Goal: Transaction & Acquisition: Purchase product/service

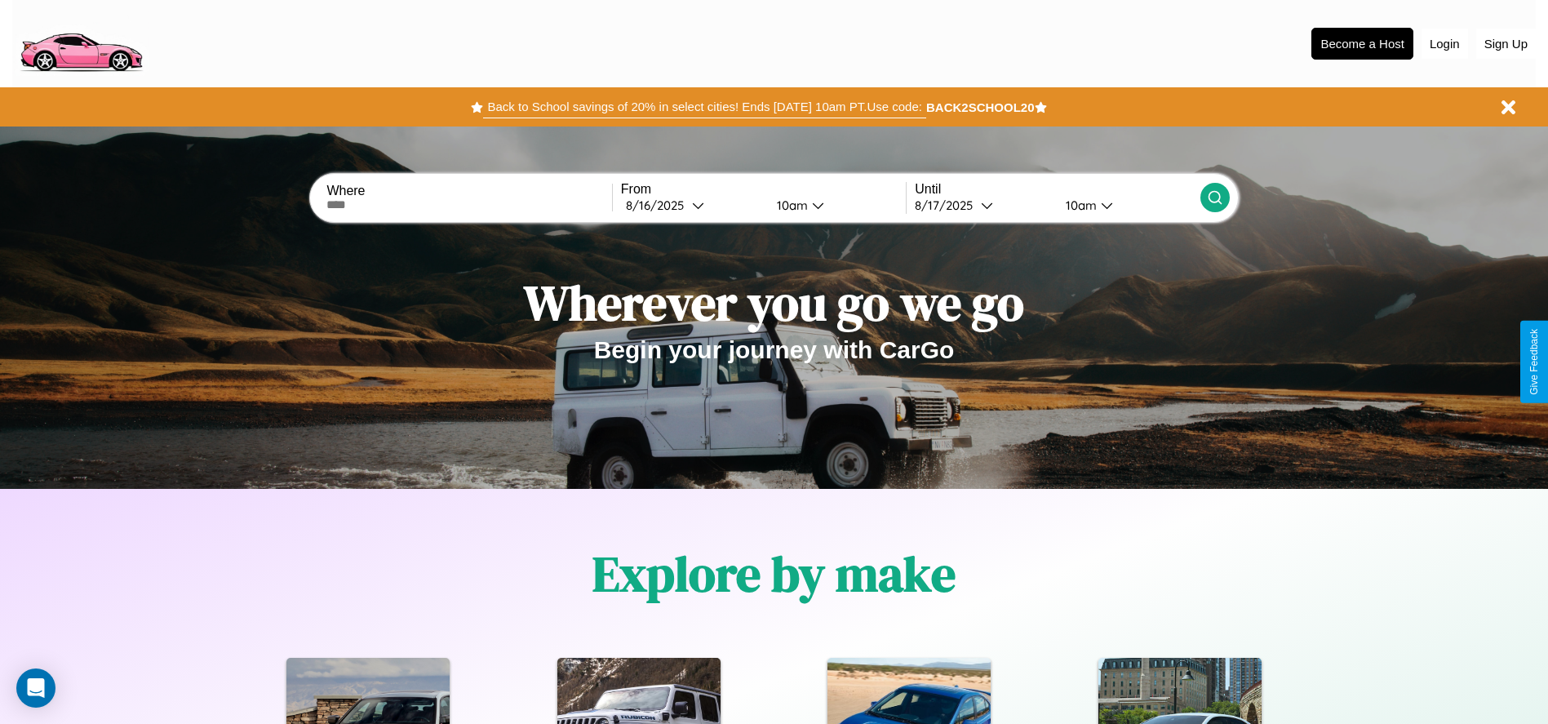
click at [704, 107] on button "Back to School savings of 20% in select cities! Ends 9/1 at 10am PT. Use code:" at bounding box center [704, 107] width 442 height 23
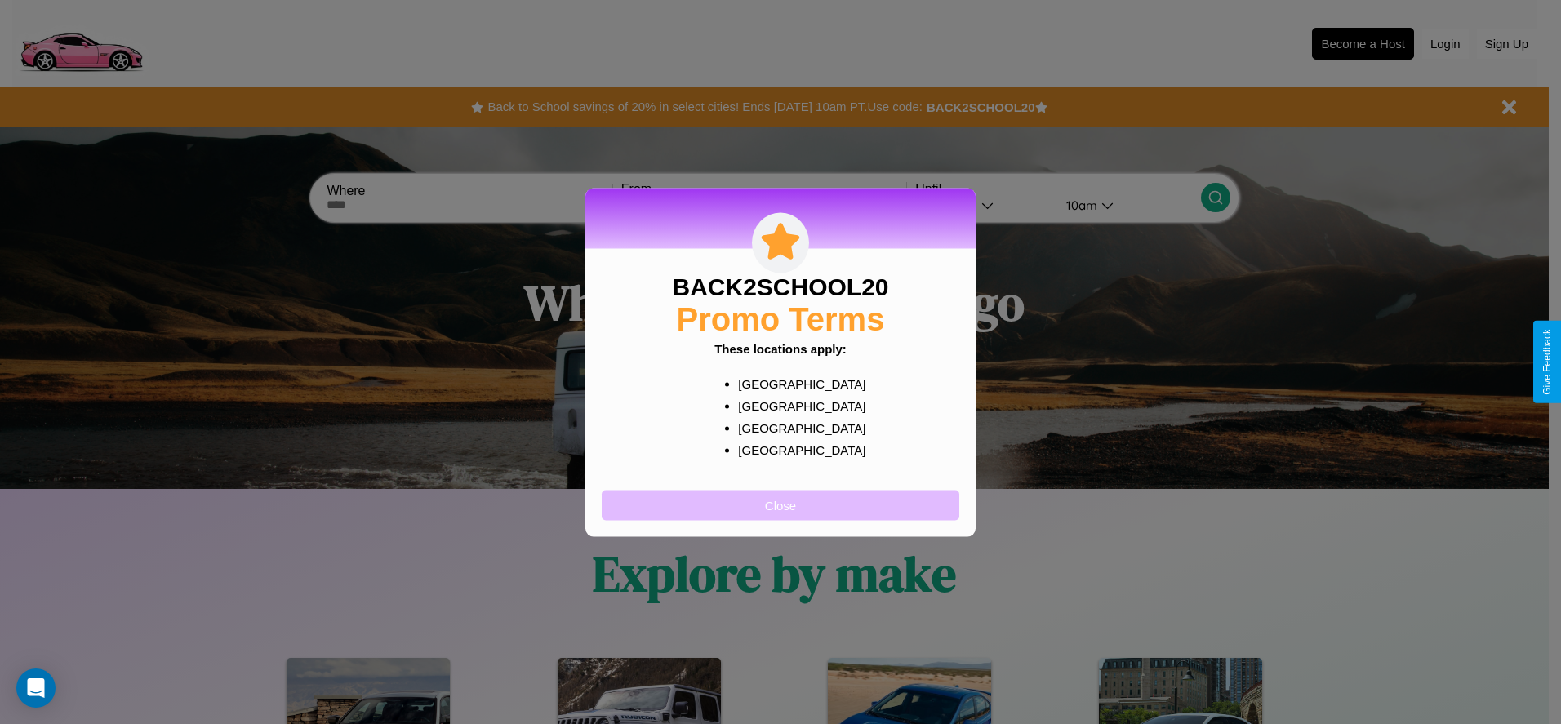
click at [780, 504] on button "Close" at bounding box center [781, 505] width 358 height 30
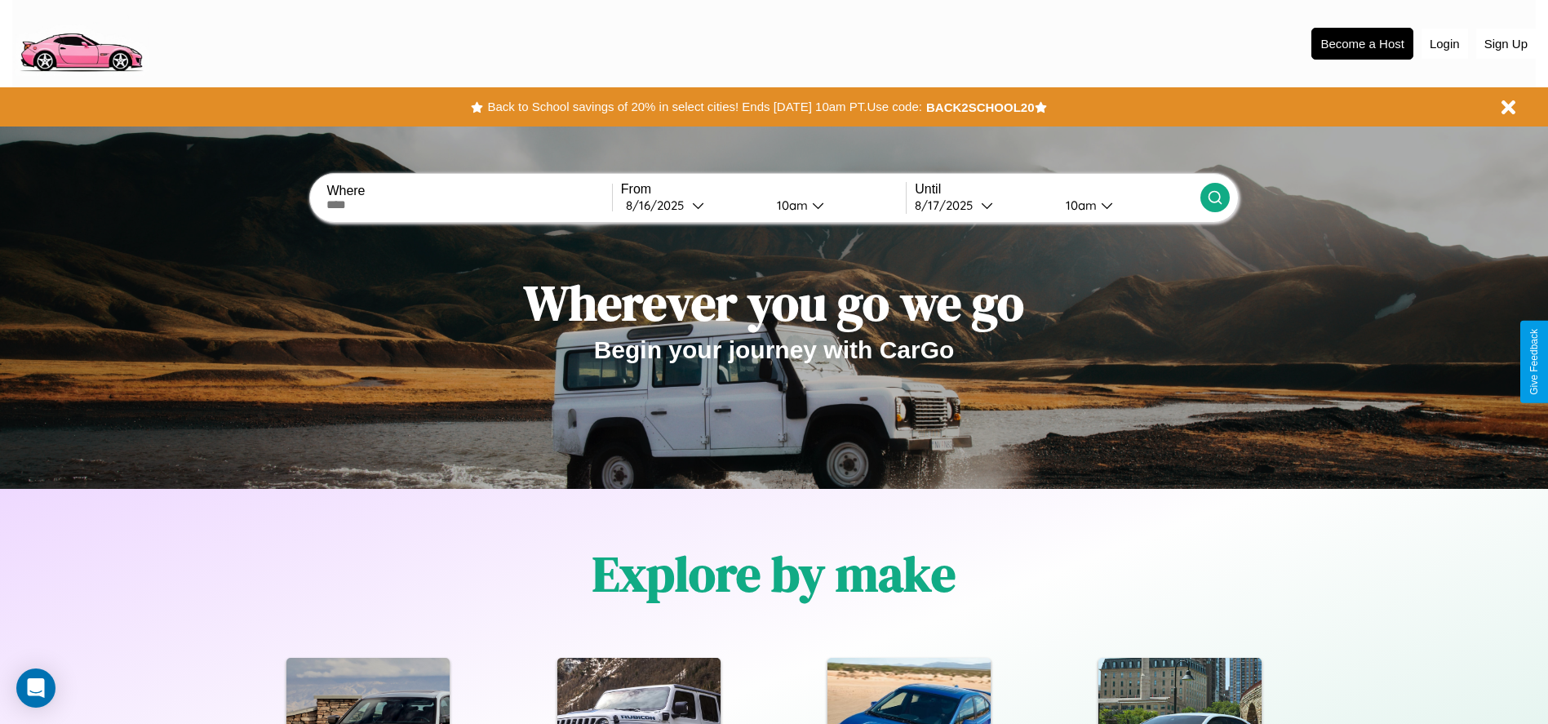
click at [469, 205] on input "text" at bounding box center [469, 204] width 285 height 13
type input "**********"
click at [692, 205] on div "8 / 16 / 2025" at bounding box center [659, 206] width 66 height 16
select select "*"
select select "****"
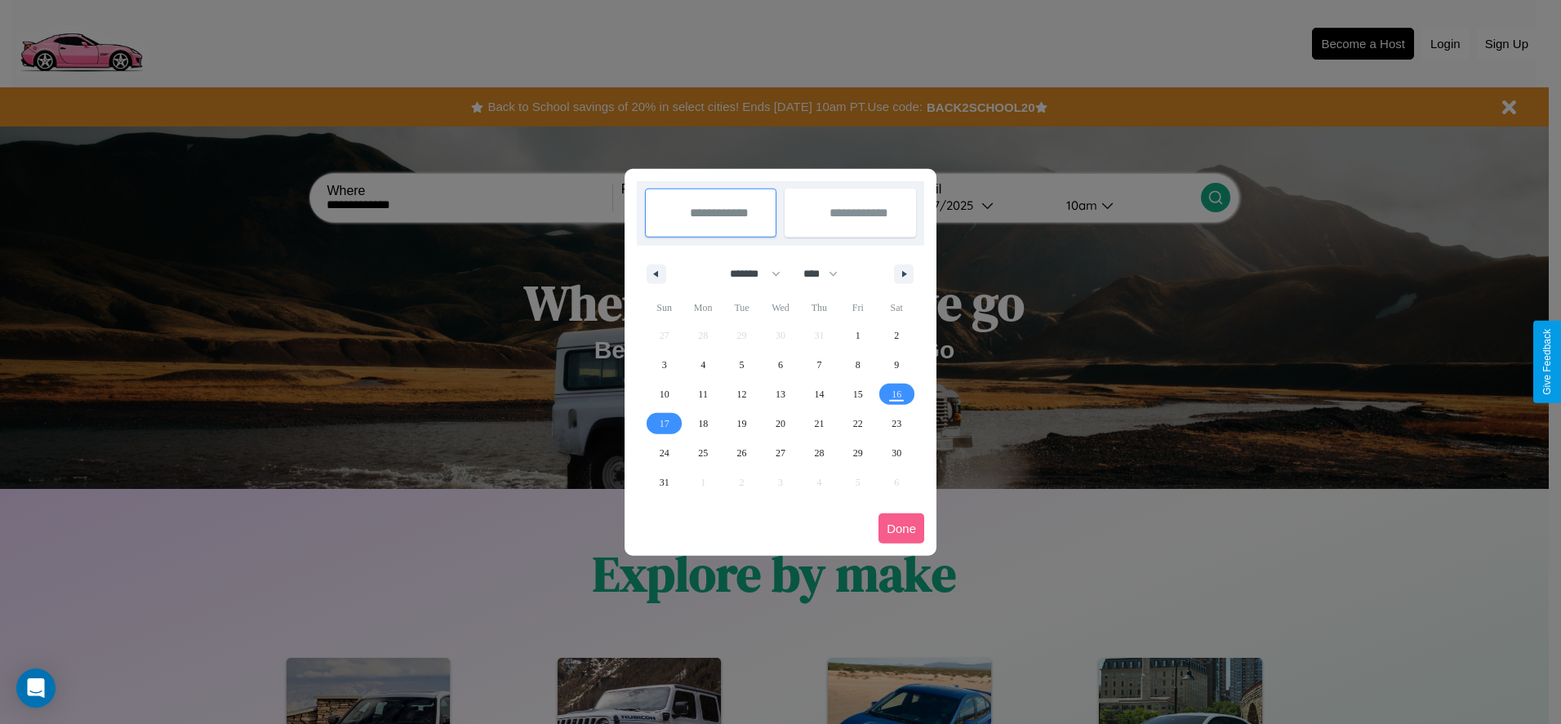
click at [748, 273] on select "******* ******** ***** ***** *** **** **** ****** ********* ******* ******** **…" at bounding box center [751, 273] width 69 height 27
select select "**"
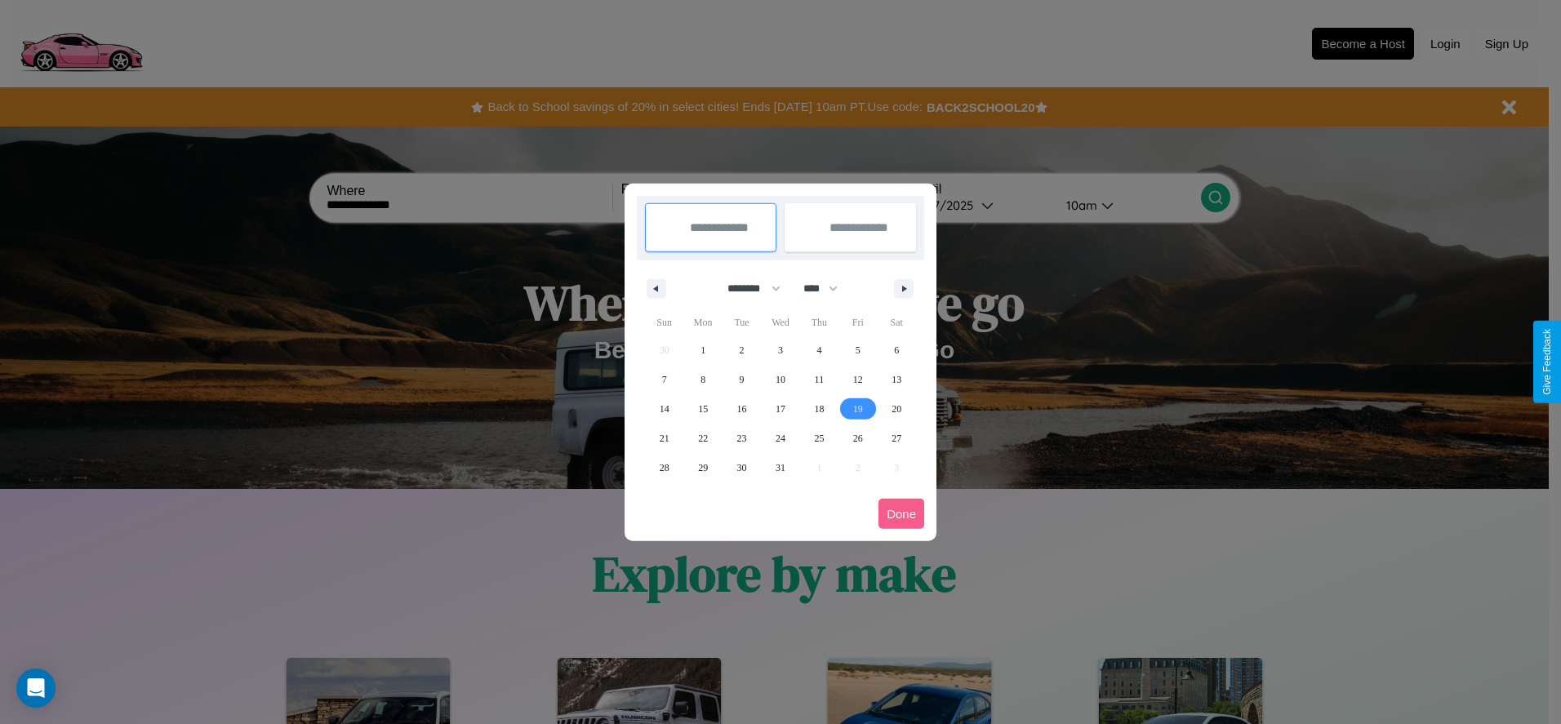
click at [857, 408] on span "19" at bounding box center [858, 408] width 10 height 29
type input "**********"
click at [703, 467] on span "29" at bounding box center [703, 467] width 10 height 29
type input "**********"
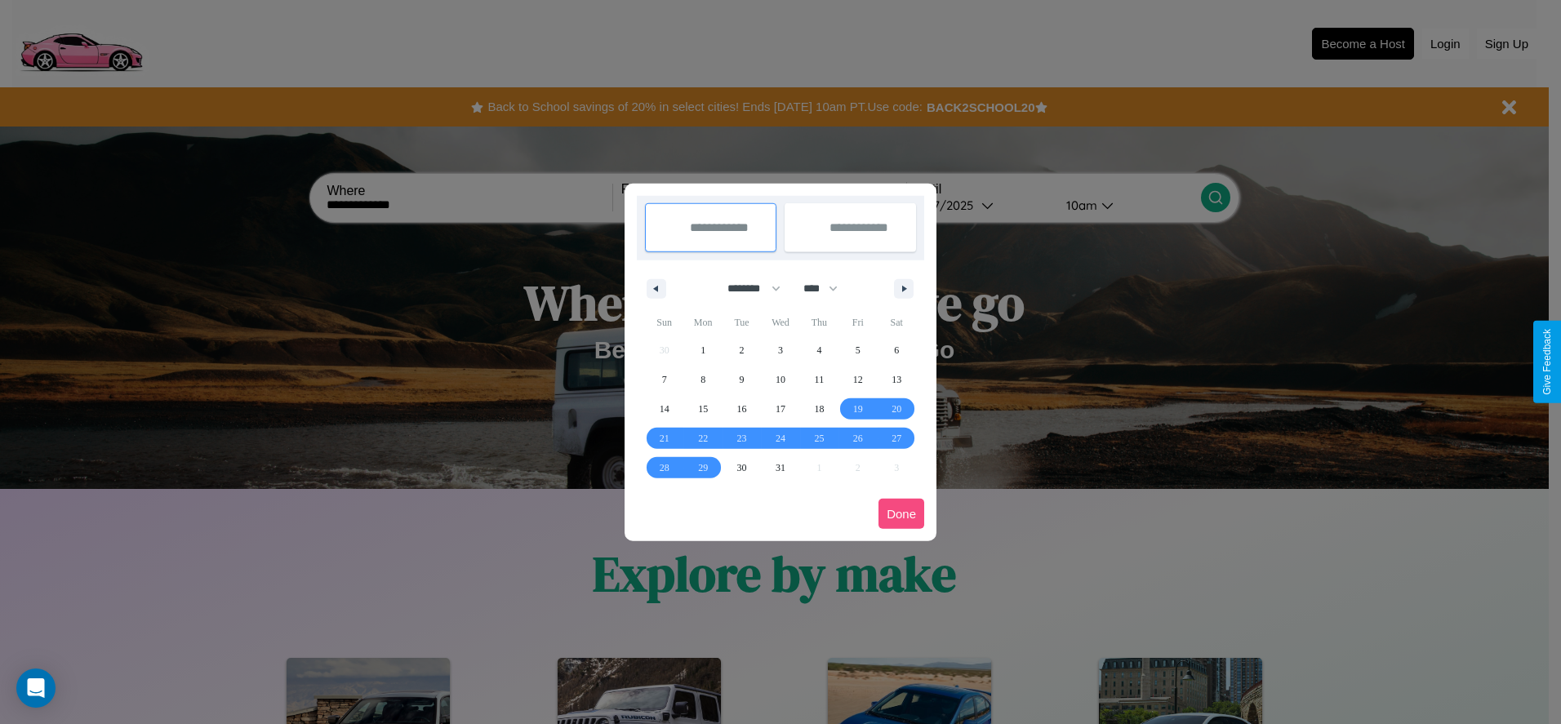
click at [901, 513] on button "Done" at bounding box center [901, 514] width 46 height 30
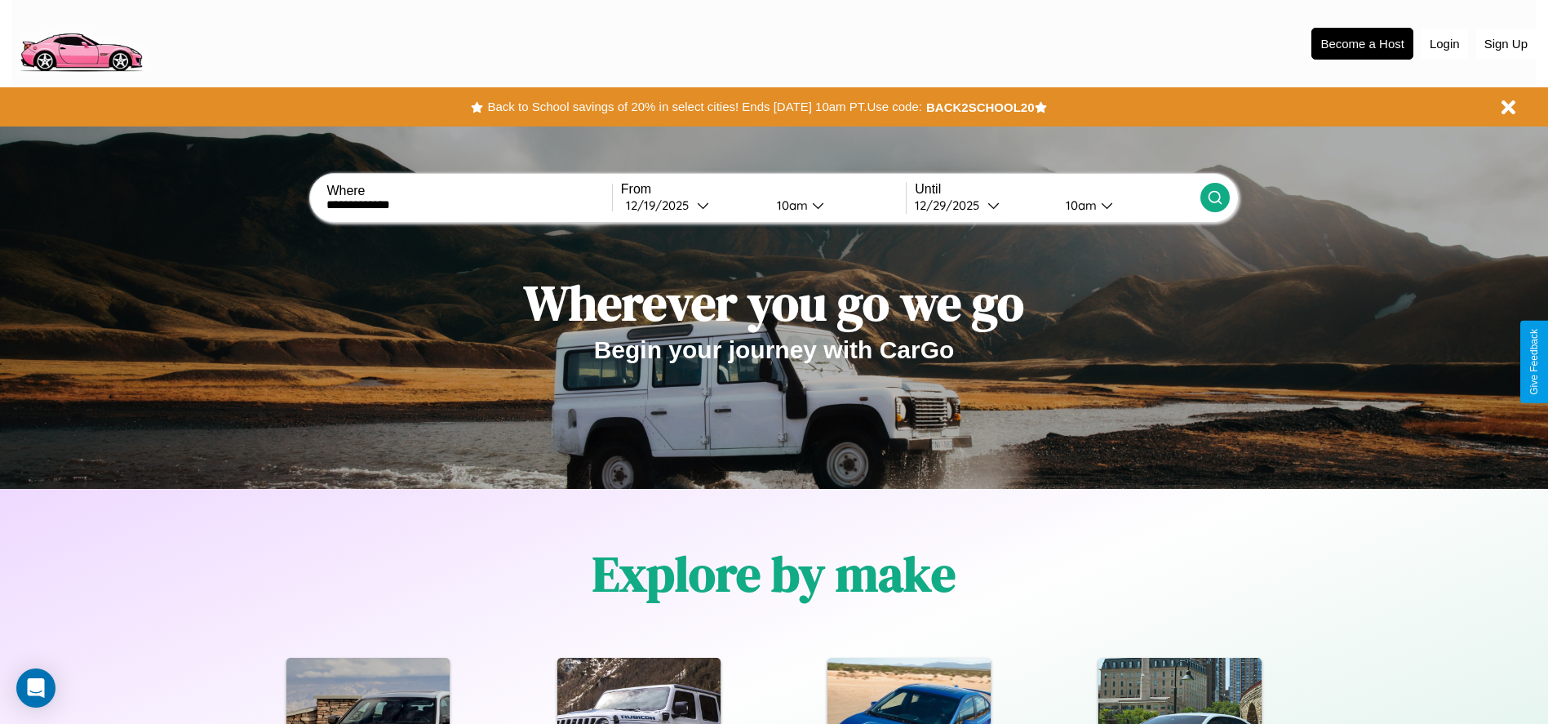
click at [1215, 198] on icon at bounding box center [1215, 197] width 16 height 16
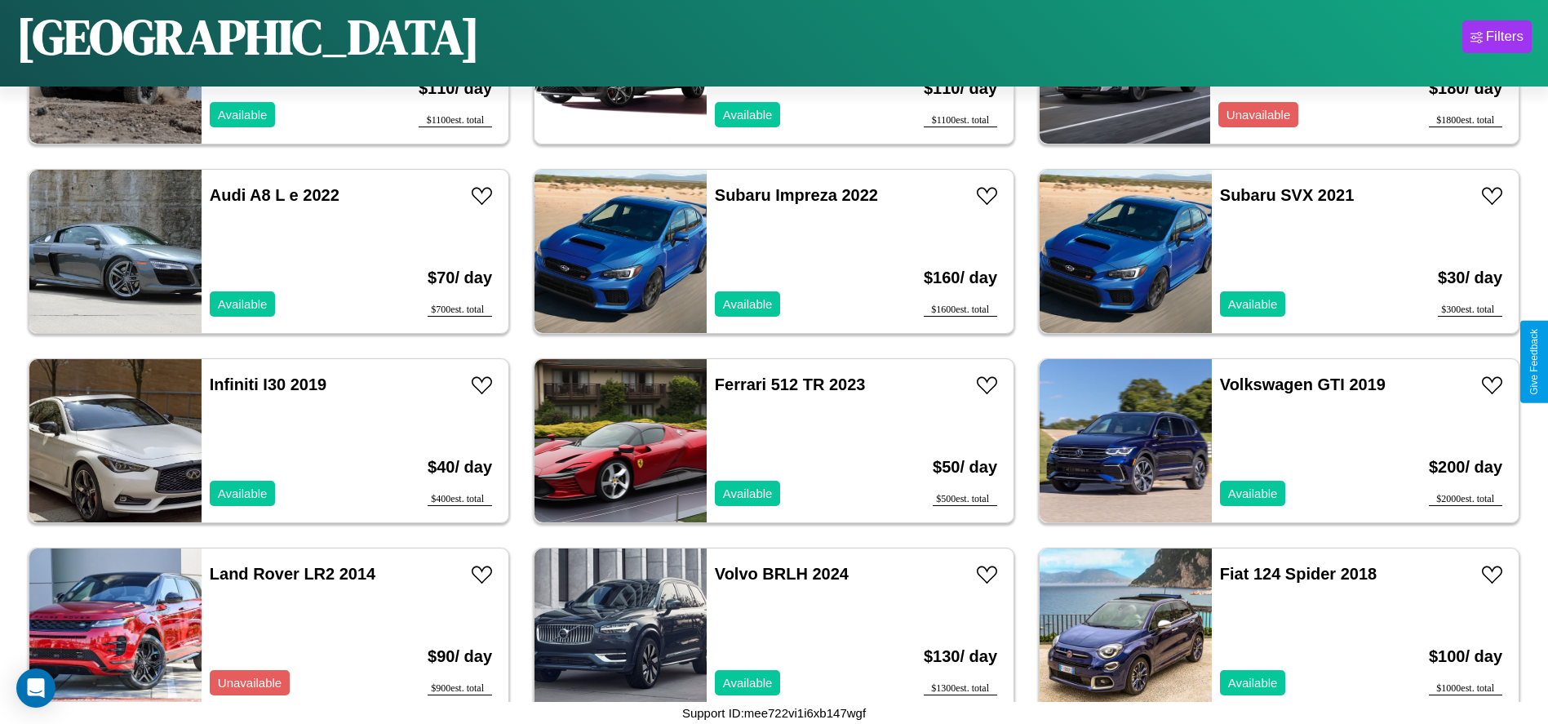
scroll to position [3023, 0]
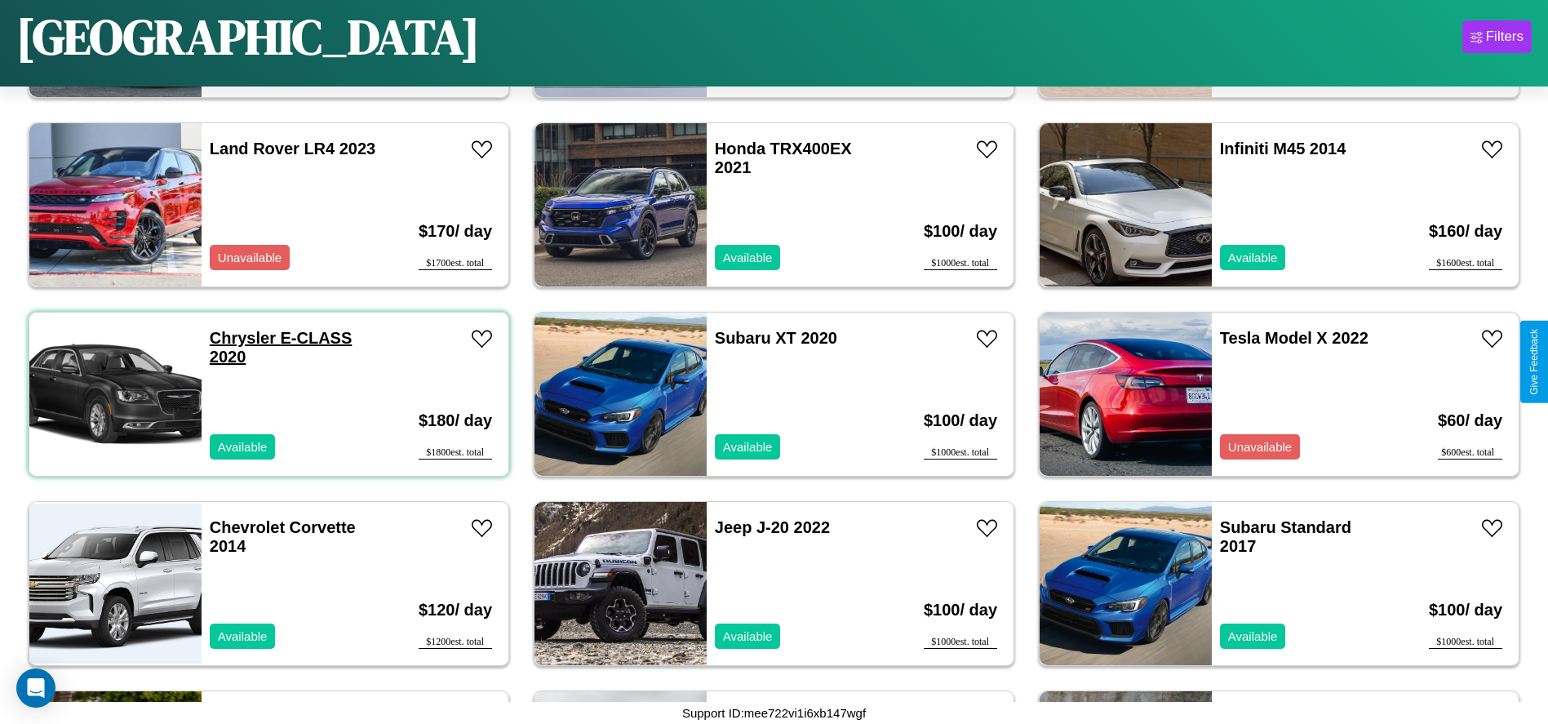
click at [241, 338] on link "Chrysler E-CLASS 2020" at bounding box center [281, 347] width 143 height 37
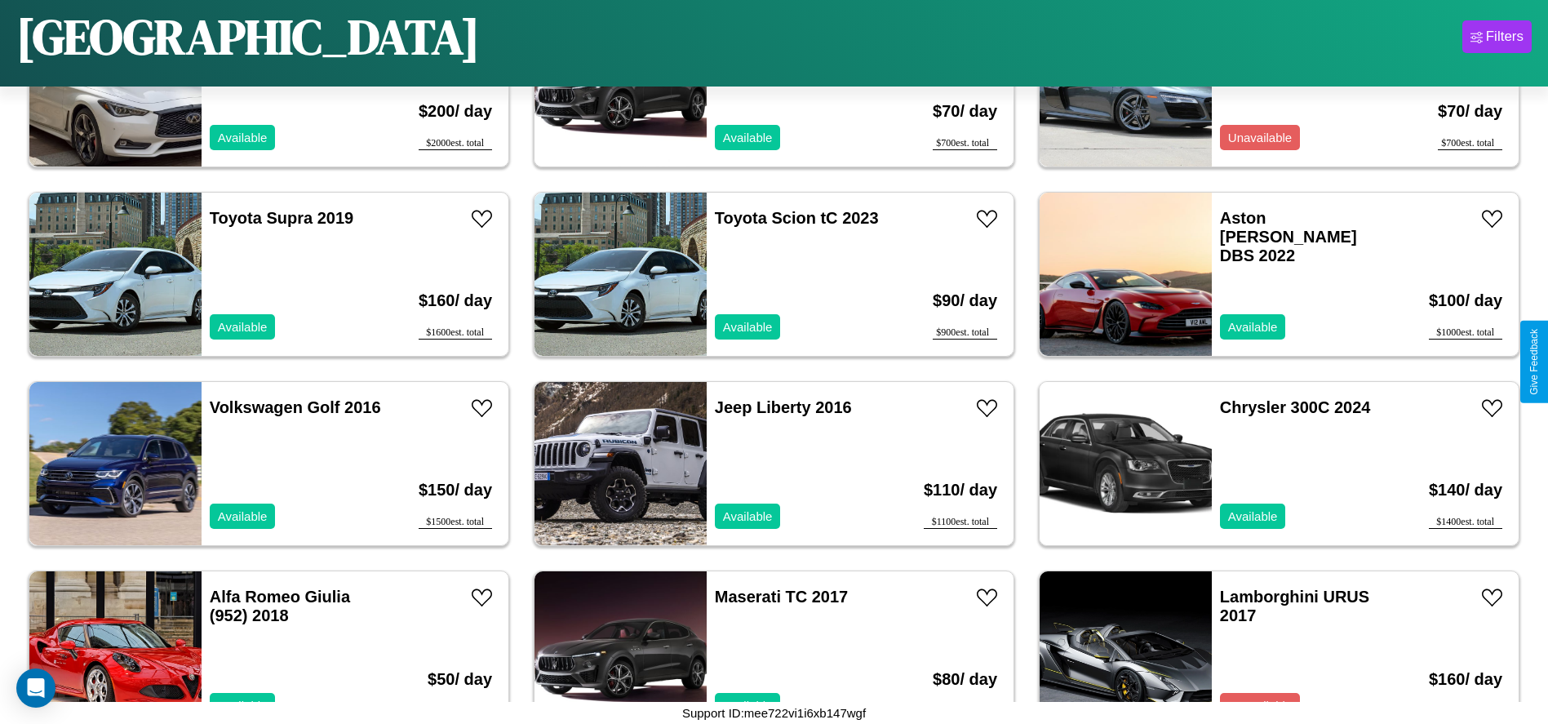
scroll to position [6810, 0]
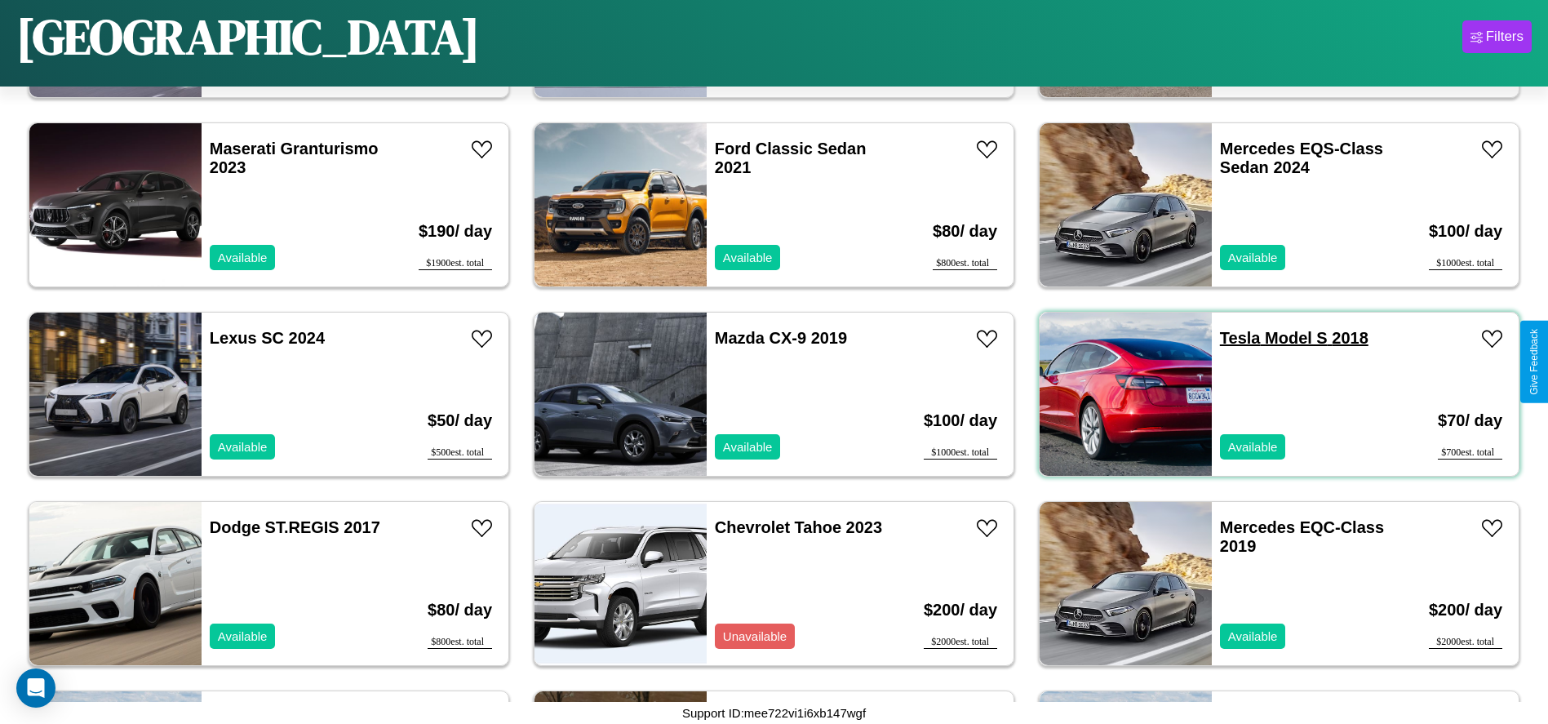
click at [1230, 338] on link "Tesla Model S 2018" at bounding box center [1294, 338] width 149 height 18
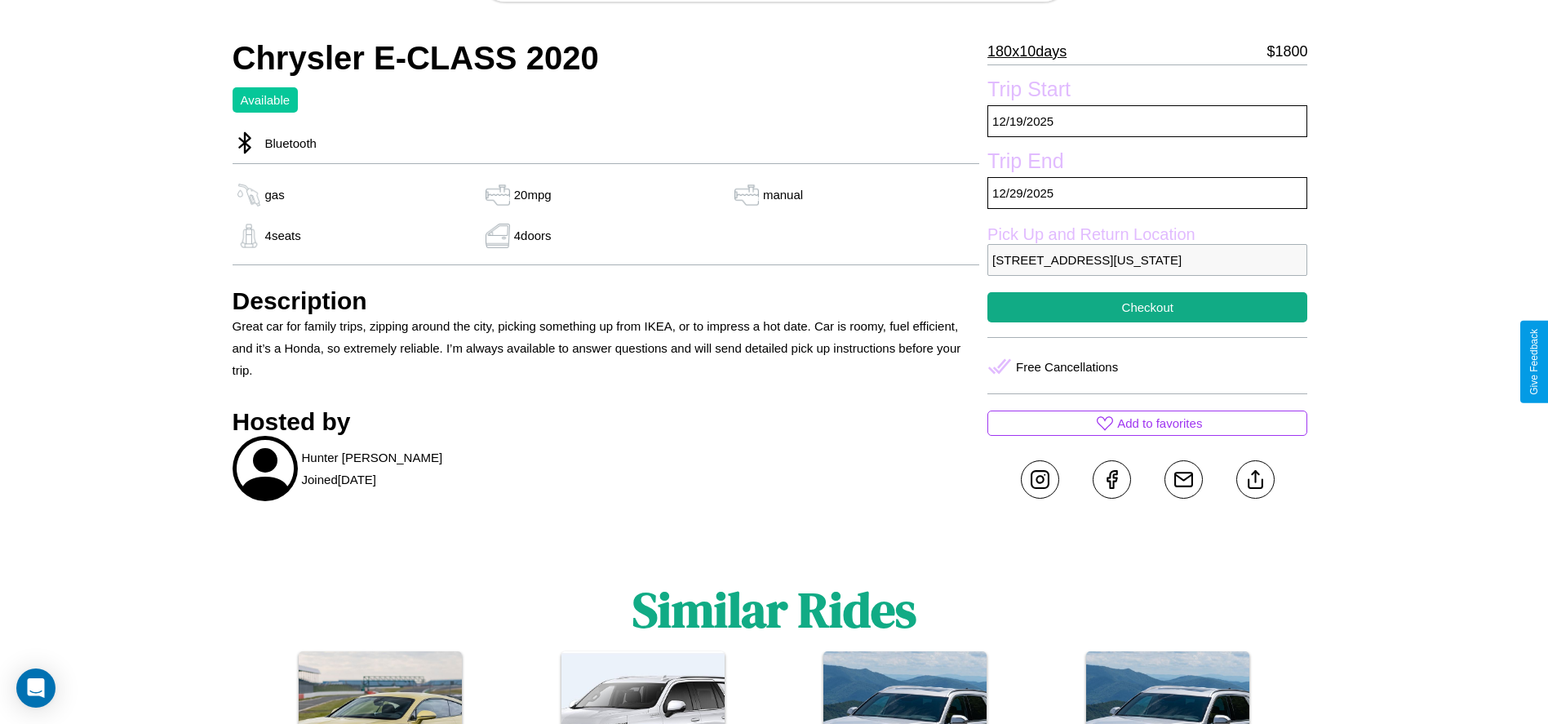
scroll to position [724, 0]
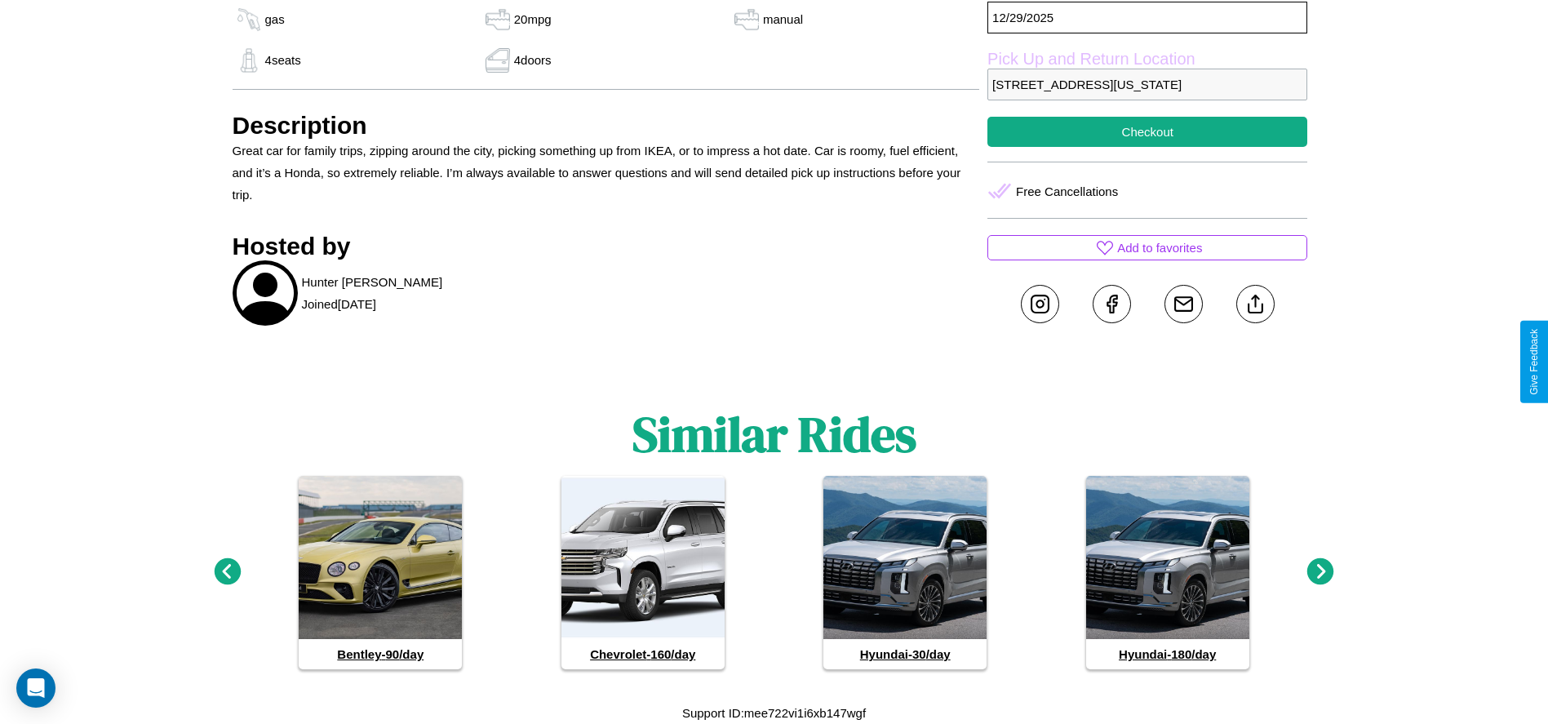
click at [227, 572] on icon at bounding box center [227, 571] width 27 height 27
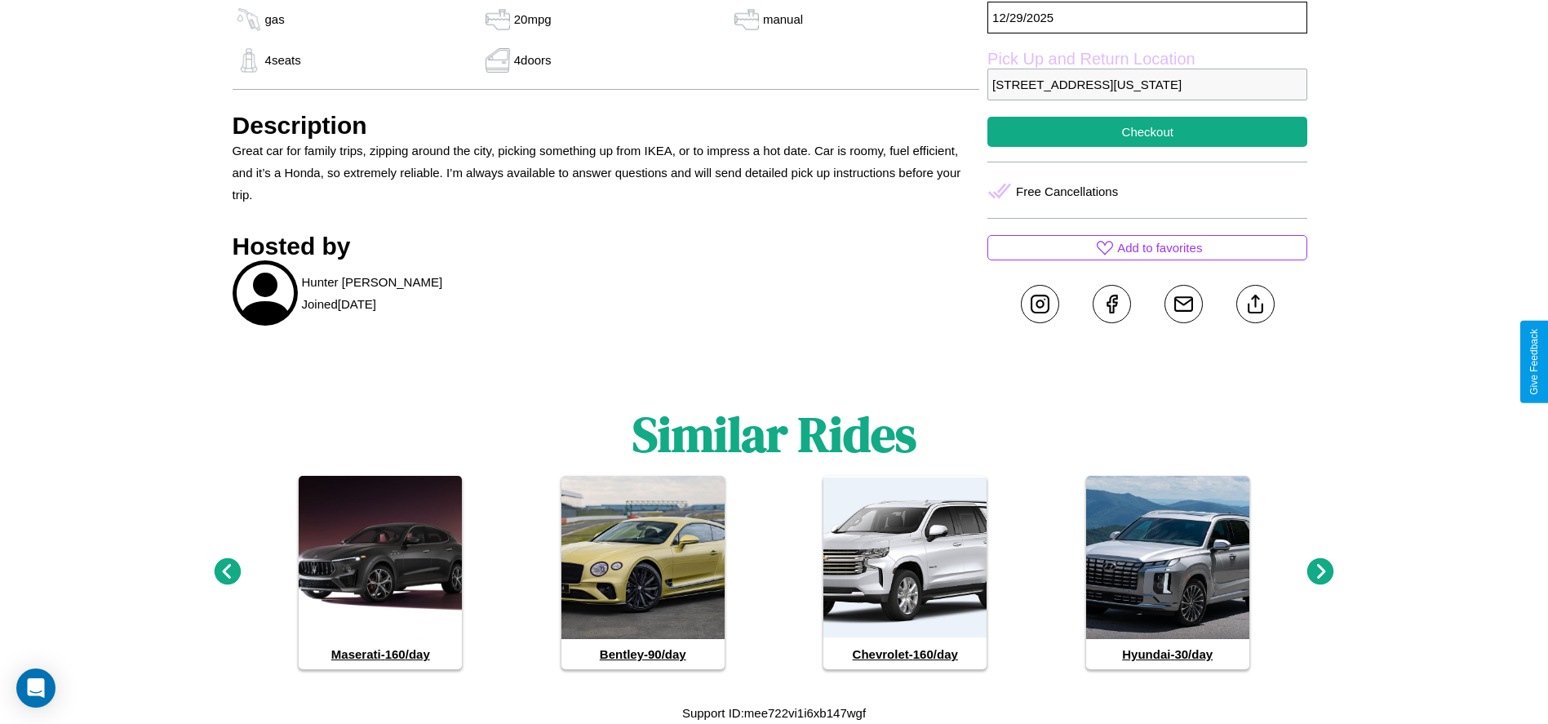
click at [1321, 572] on icon at bounding box center [1321, 571] width 27 height 27
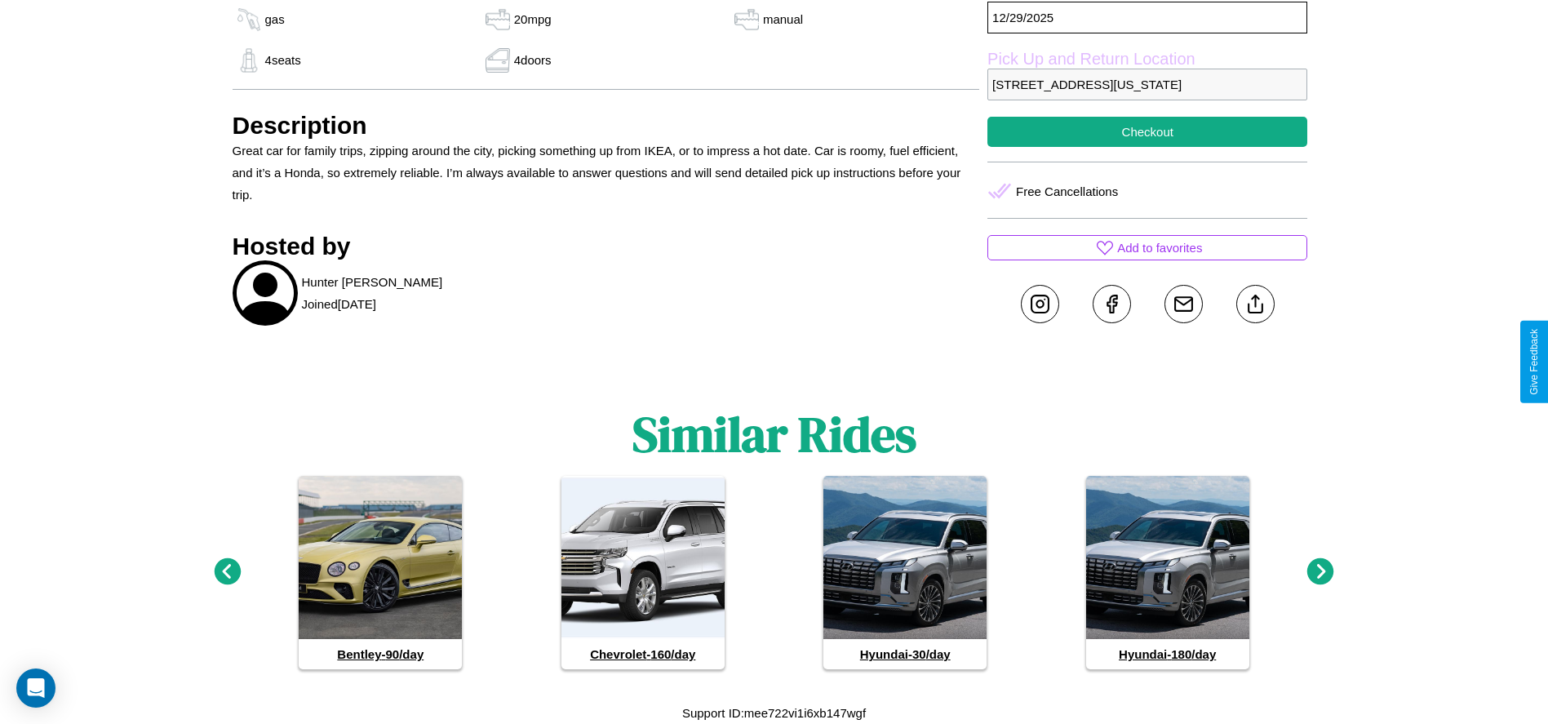
click at [227, 572] on icon at bounding box center [227, 571] width 27 height 27
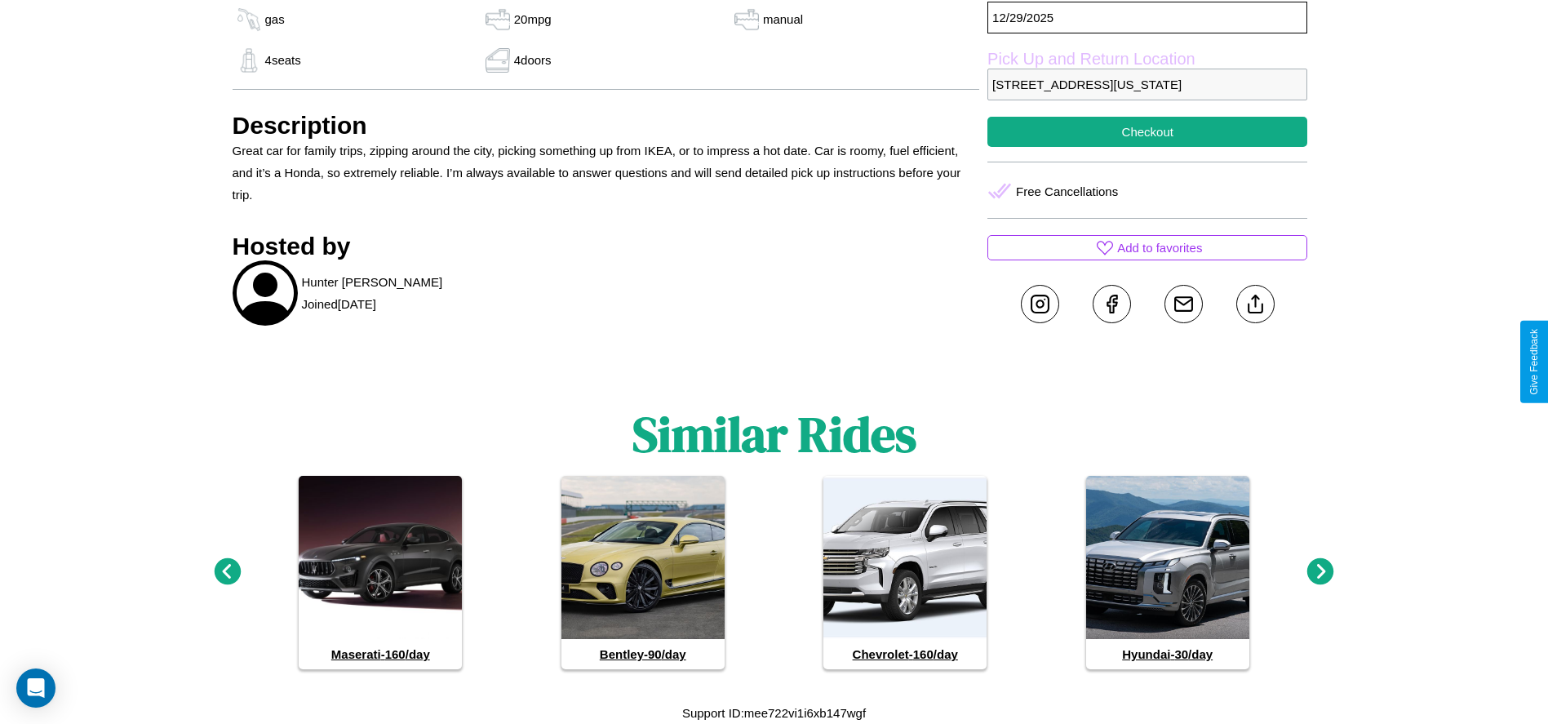
click at [1321, 572] on icon at bounding box center [1321, 571] width 27 height 27
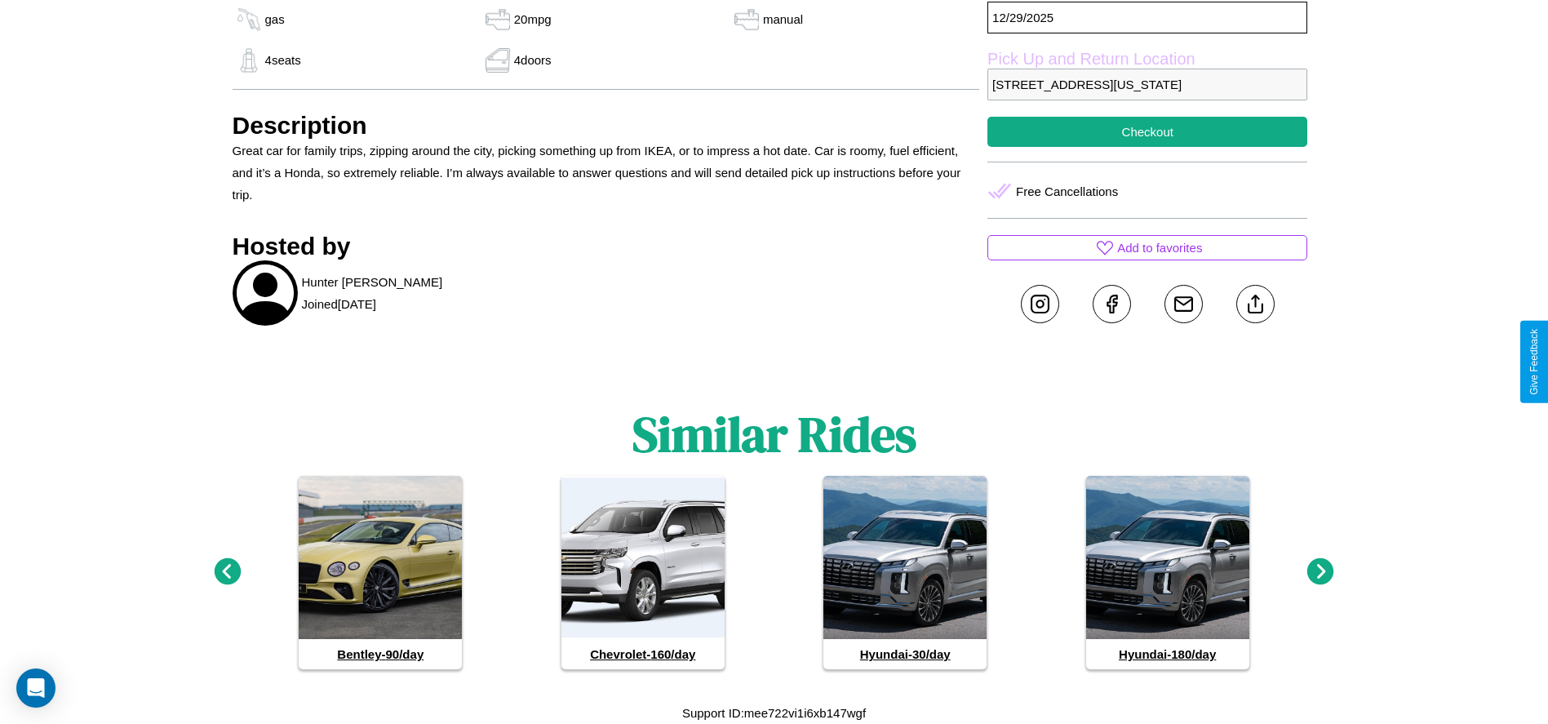
click at [1321, 572] on icon at bounding box center [1321, 571] width 27 height 27
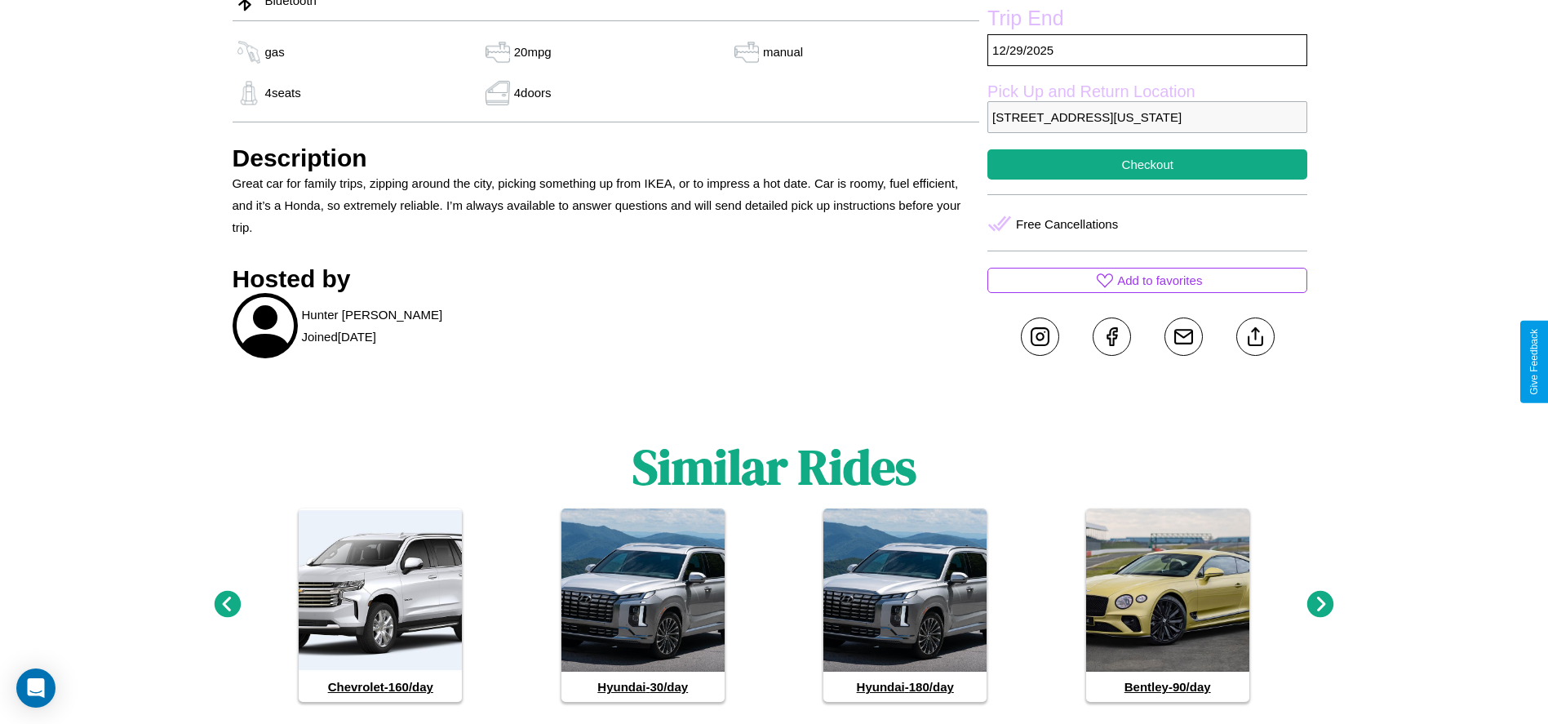
scroll to position [666, 0]
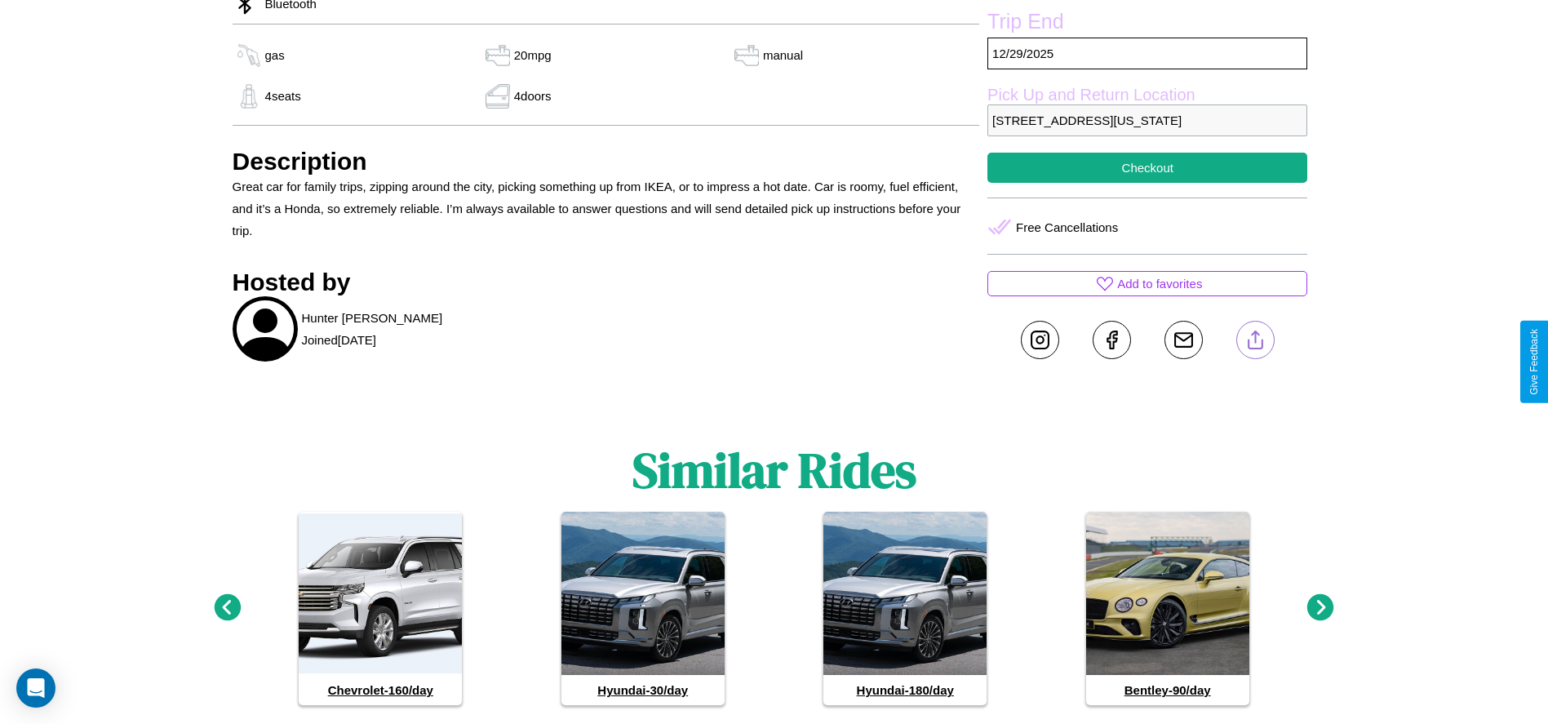
click at [1255, 343] on line at bounding box center [1255, 336] width 0 height 11
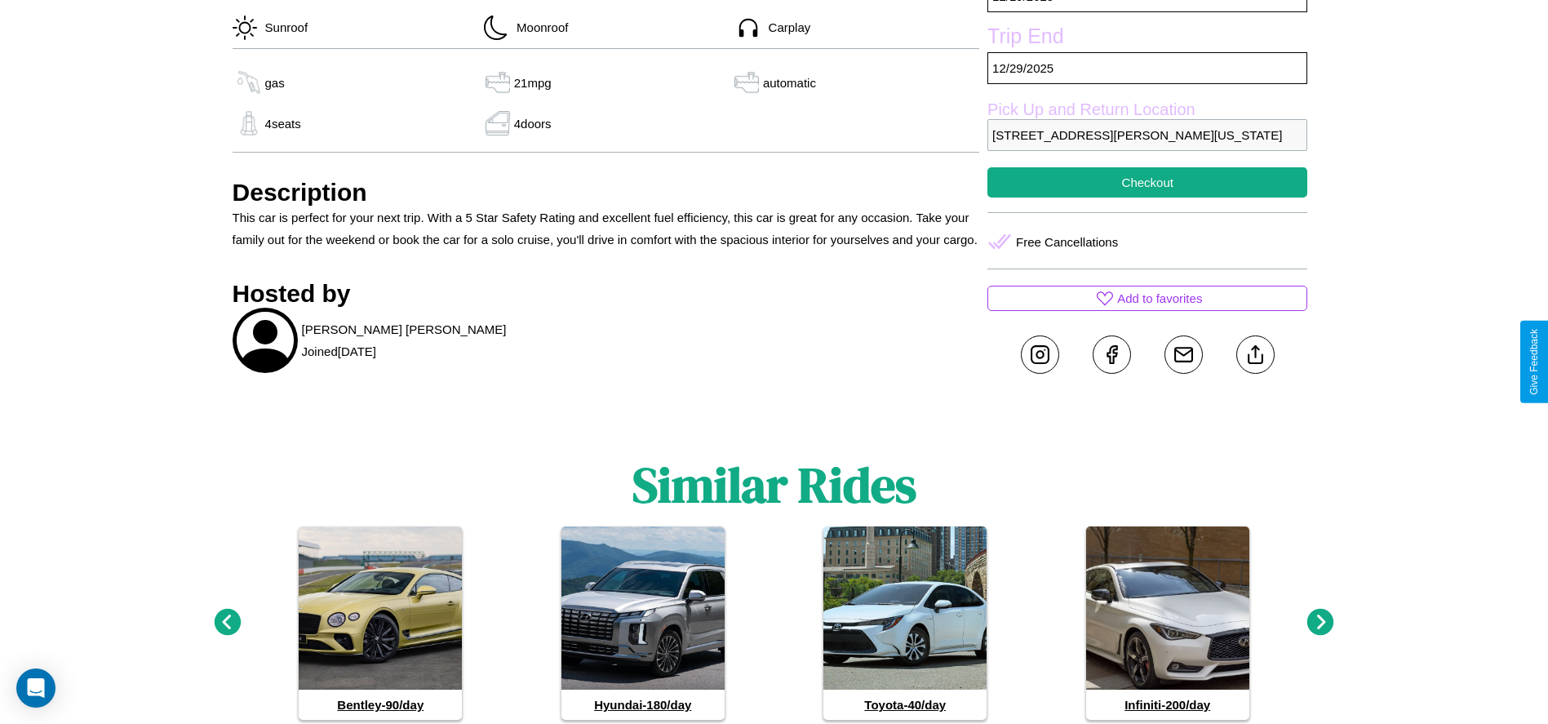
scroll to position [689, 0]
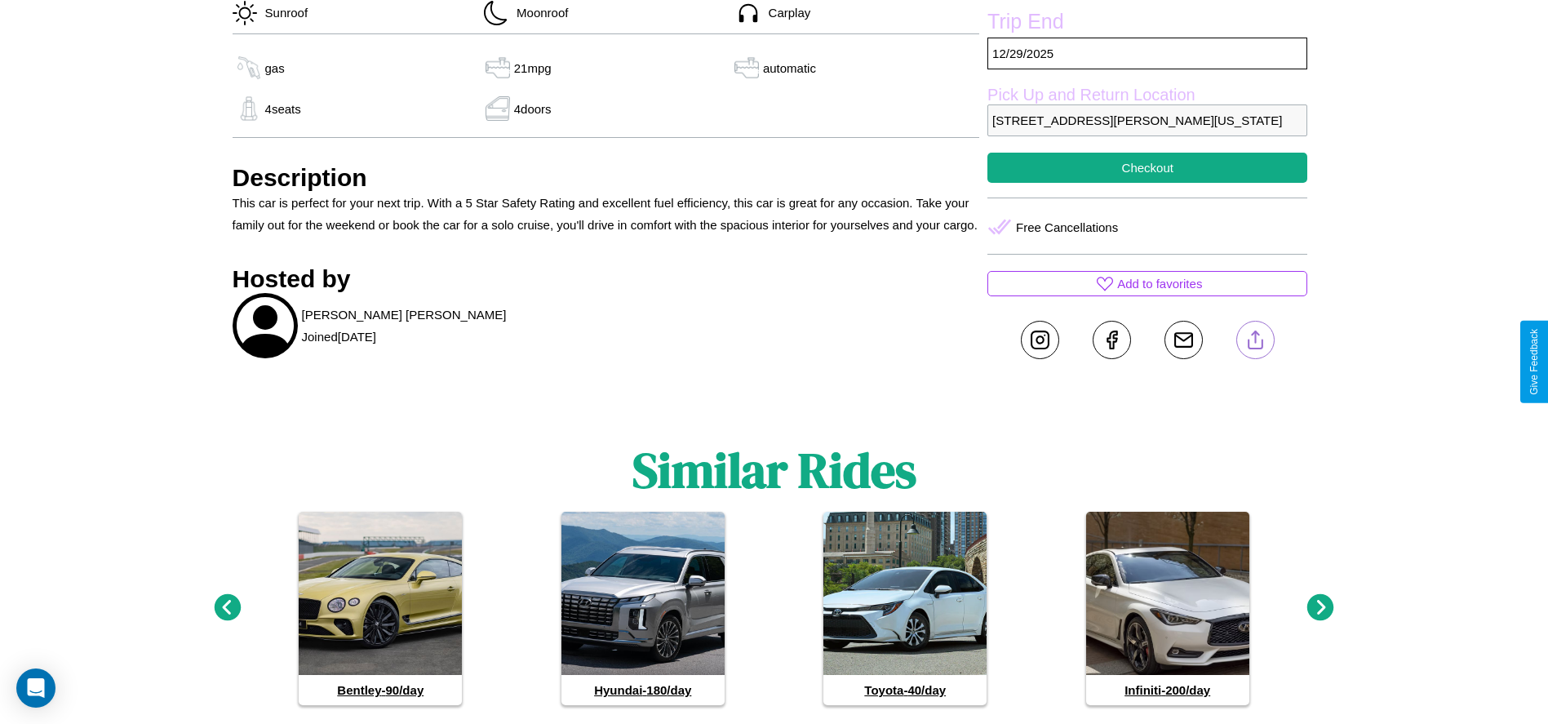
click at [1255, 343] on line at bounding box center [1255, 336] width 0 height 11
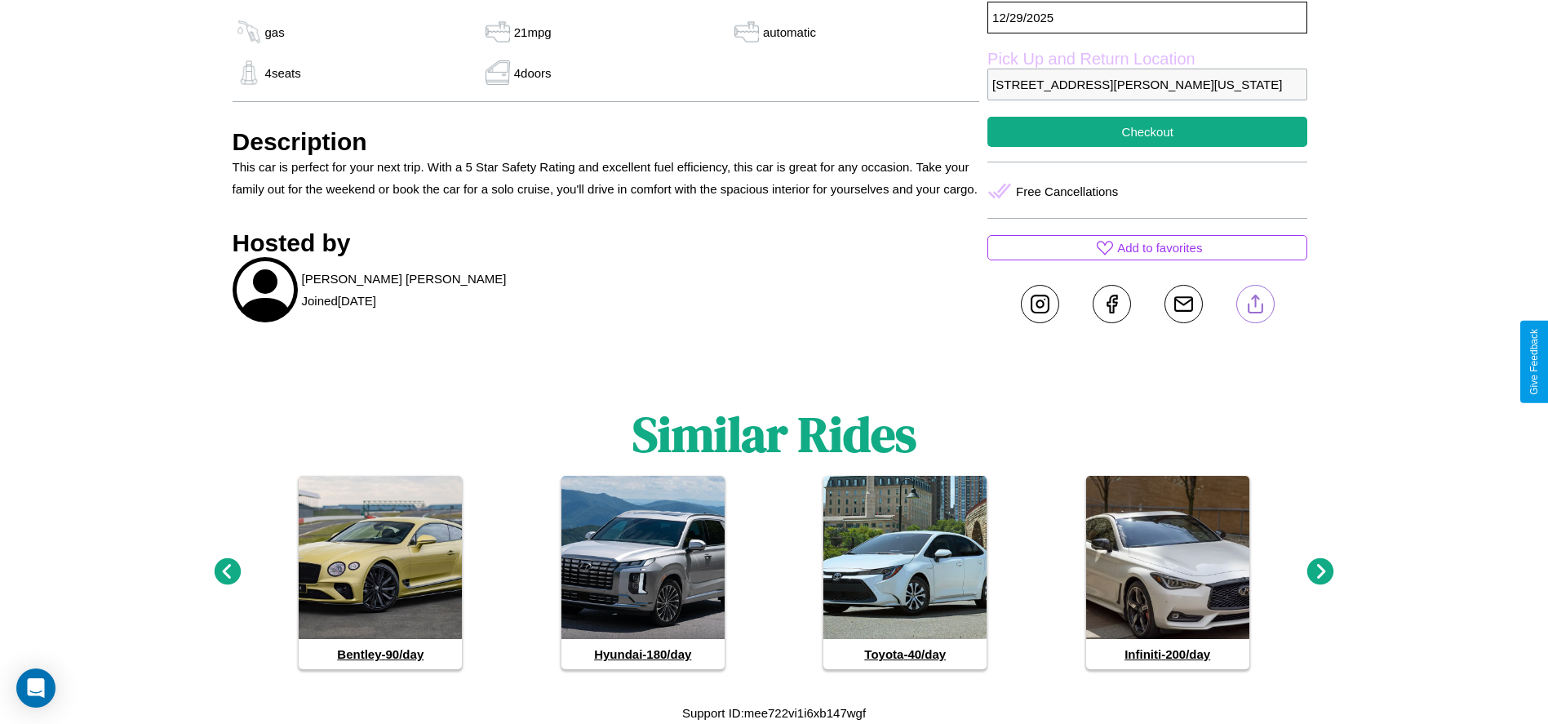
scroll to position [747, 0]
click at [1321, 572] on icon at bounding box center [1321, 571] width 27 height 27
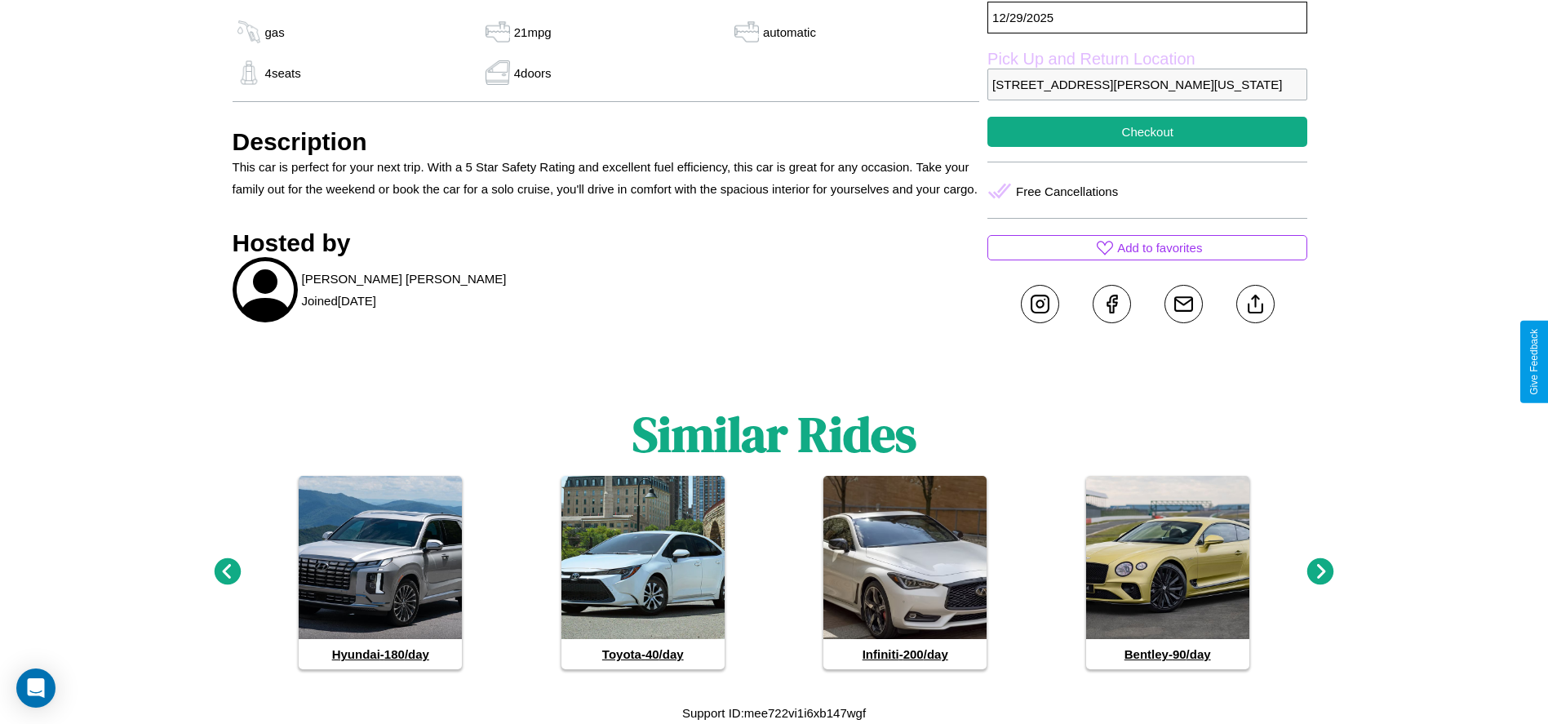
click at [1321, 572] on icon at bounding box center [1321, 571] width 27 height 27
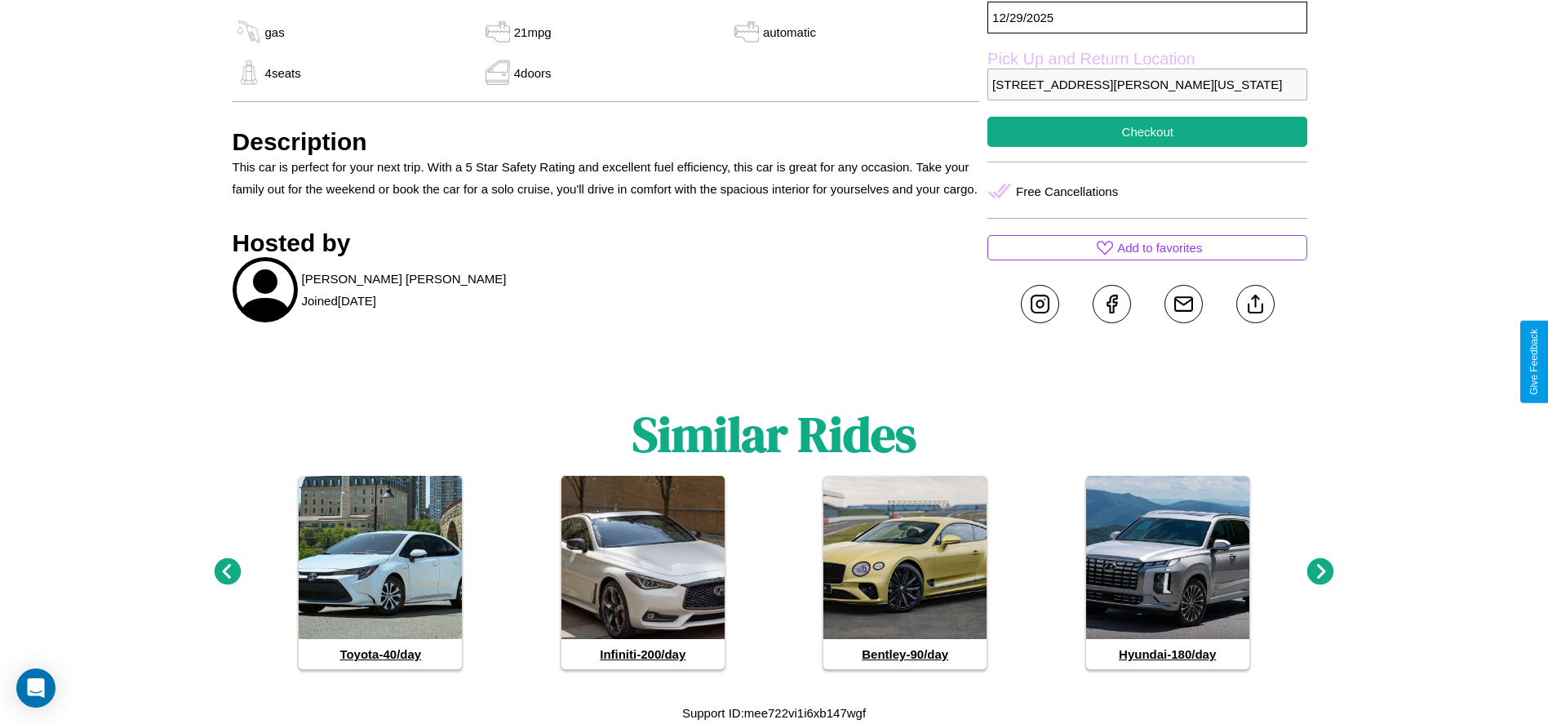
click at [1321, 572] on icon at bounding box center [1321, 571] width 27 height 27
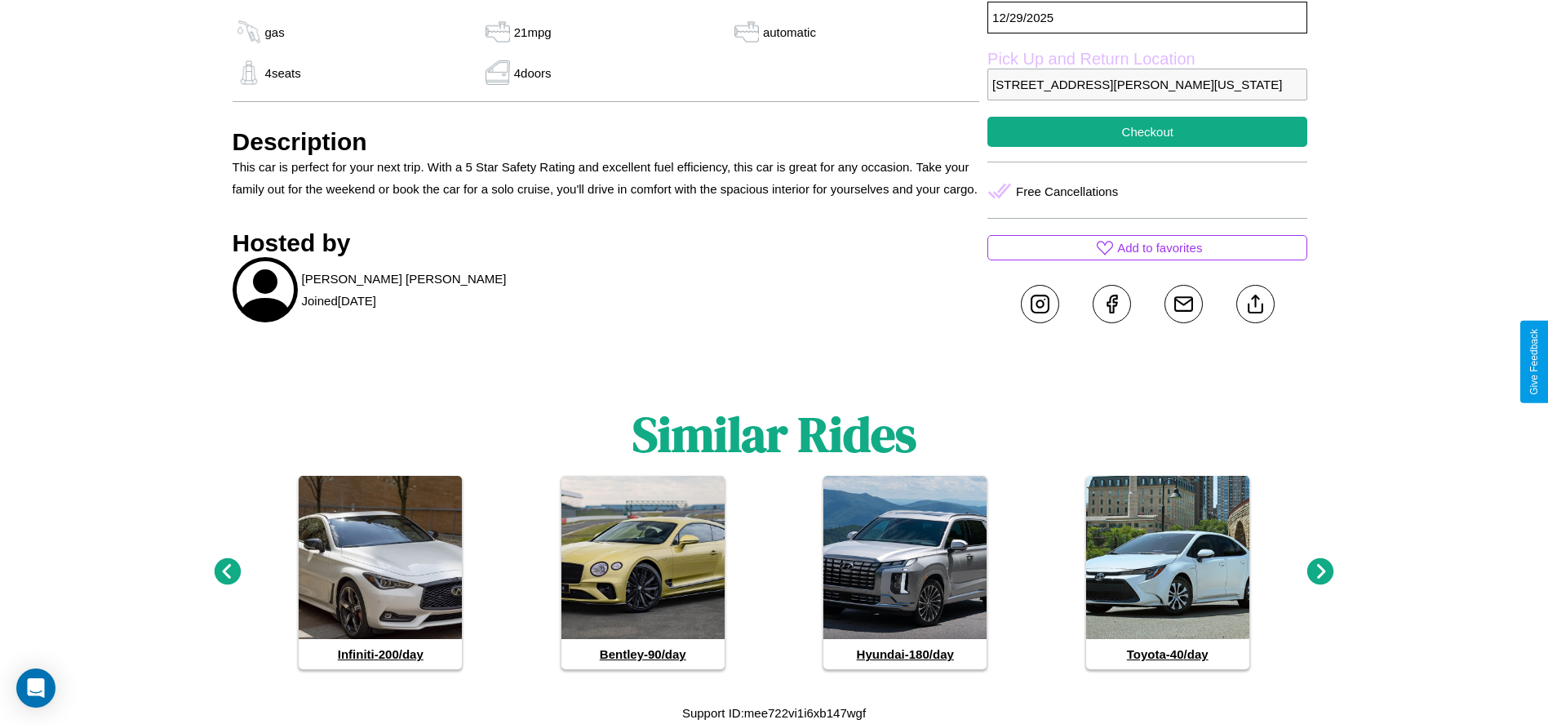
click at [1321, 572] on icon at bounding box center [1321, 571] width 27 height 27
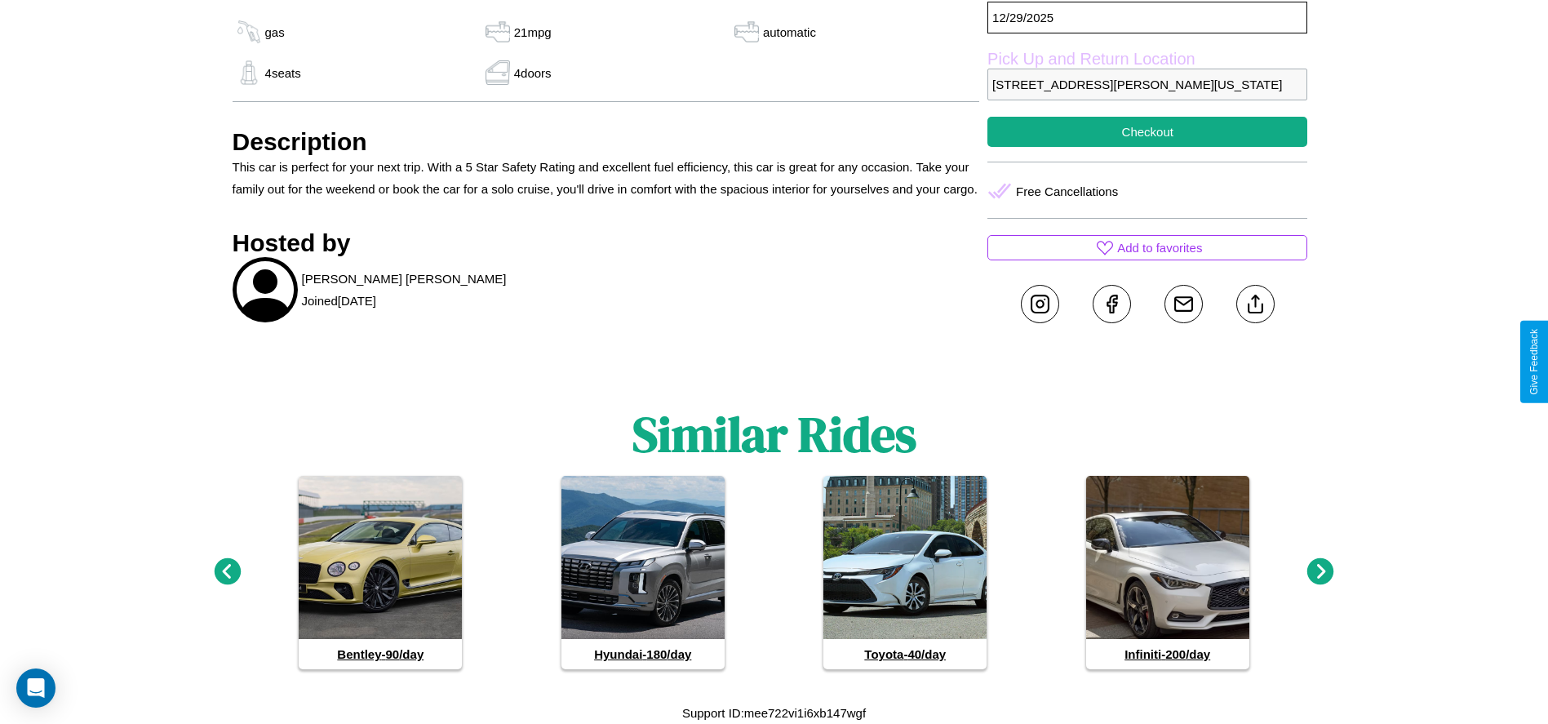
click at [1321, 572] on icon at bounding box center [1321, 571] width 27 height 27
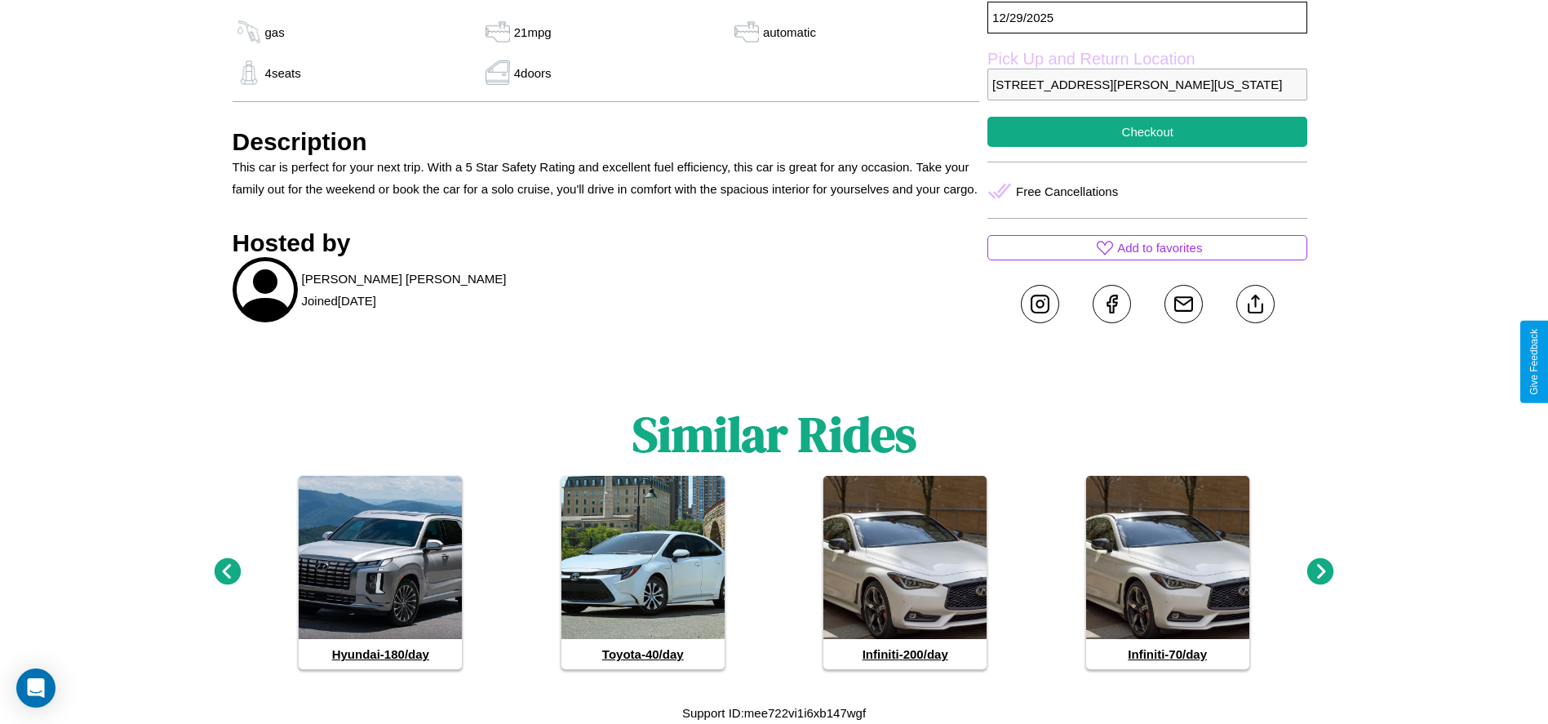
click at [227, 572] on icon at bounding box center [227, 571] width 27 height 27
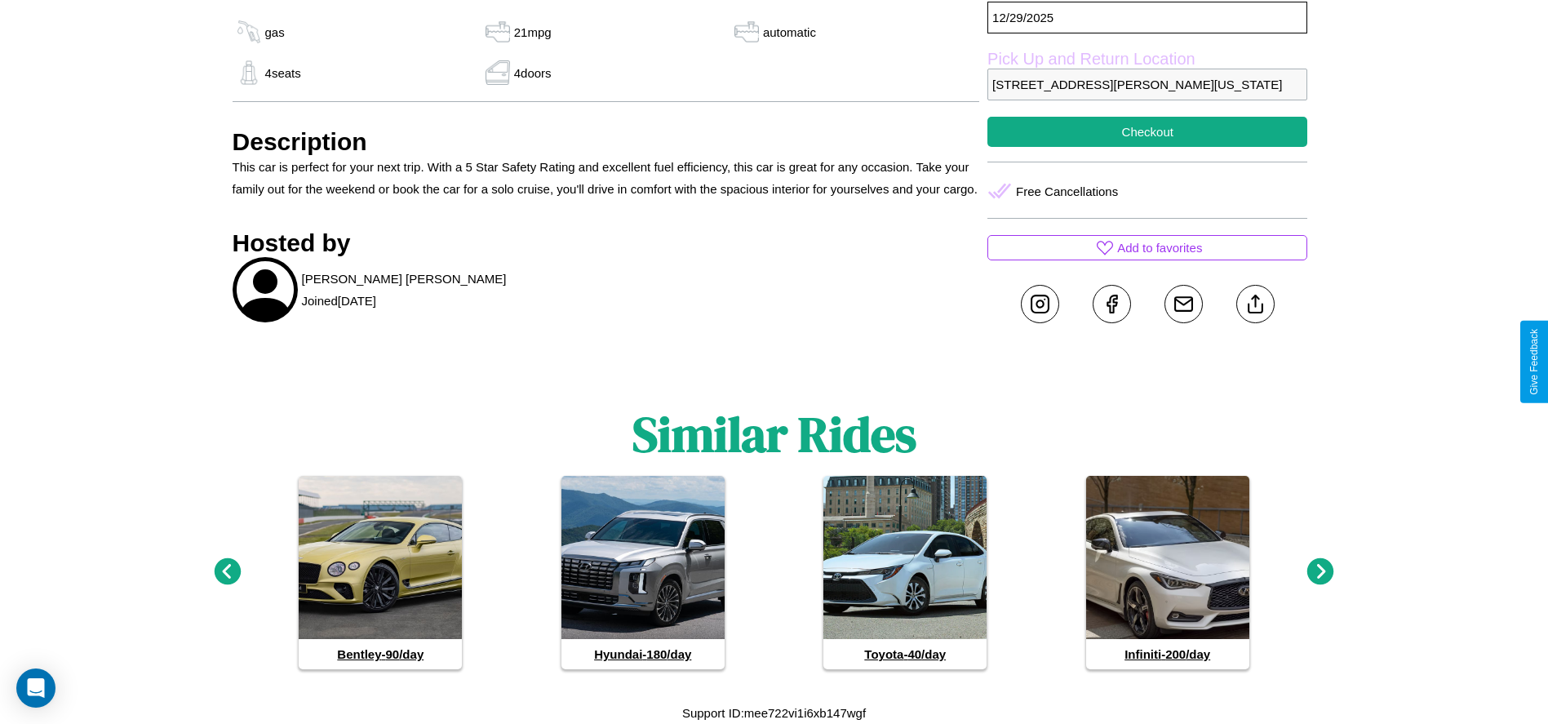
click at [1321, 572] on icon at bounding box center [1321, 571] width 27 height 27
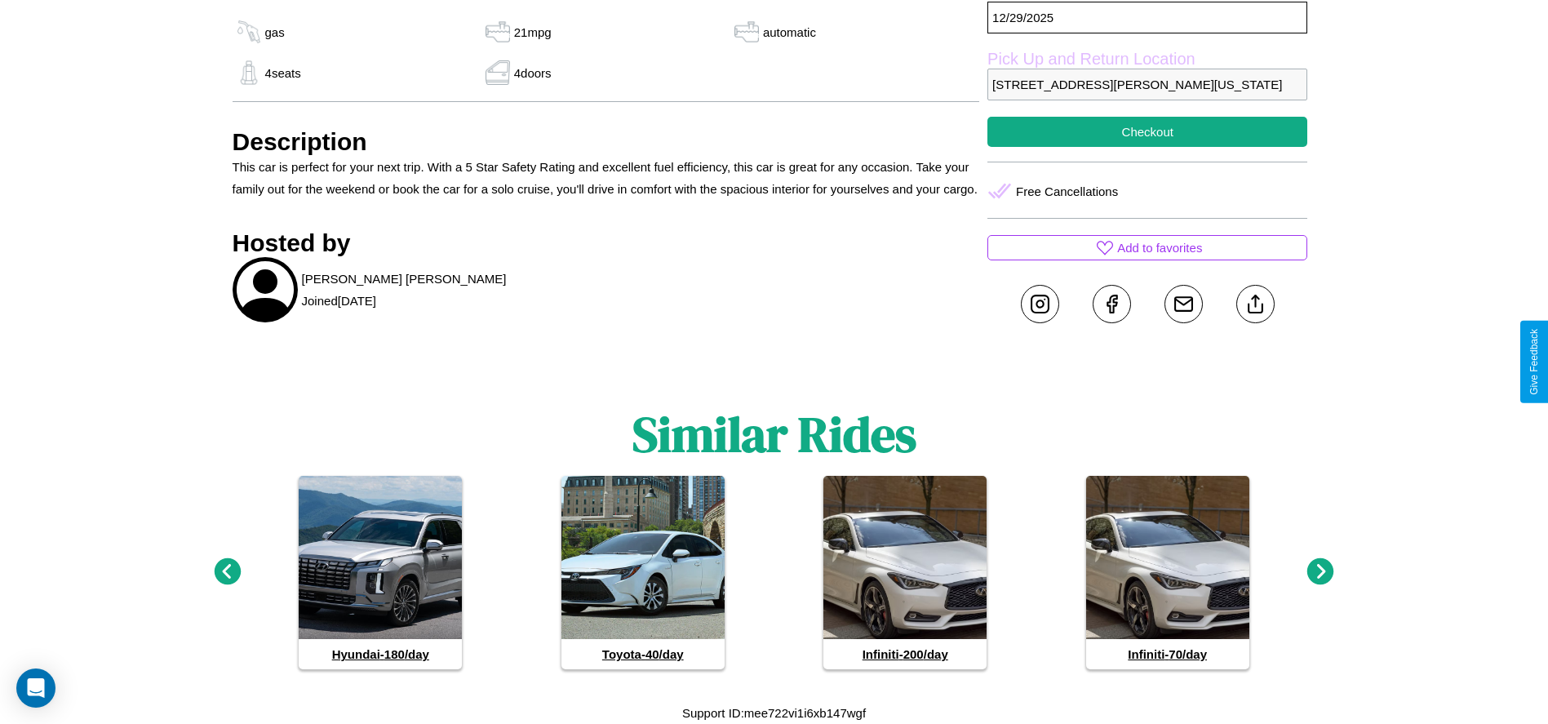
click at [1321, 572] on icon at bounding box center [1321, 571] width 27 height 27
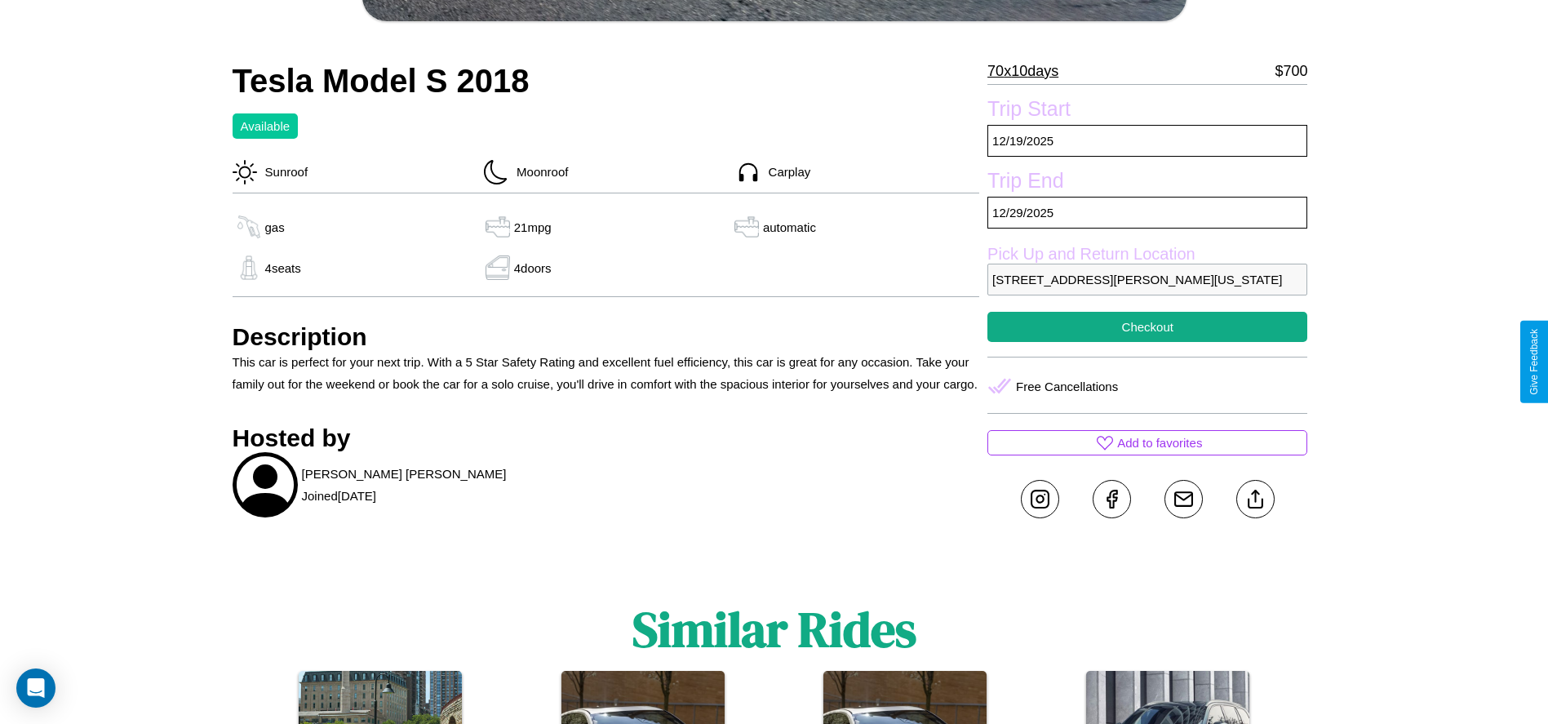
scroll to position [517, 0]
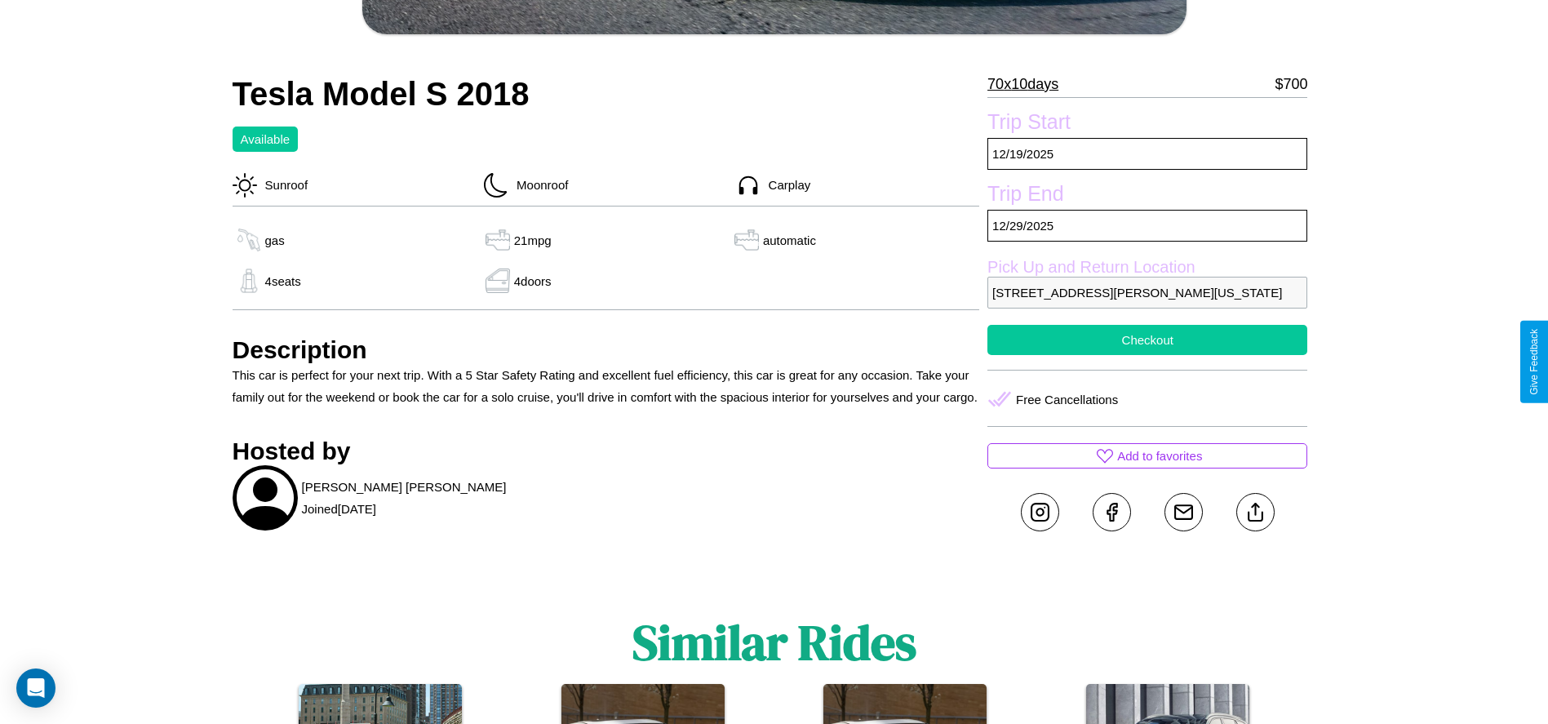
click at [1148, 355] on button "Checkout" at bounding box center [1148, 340] width 320 height 30
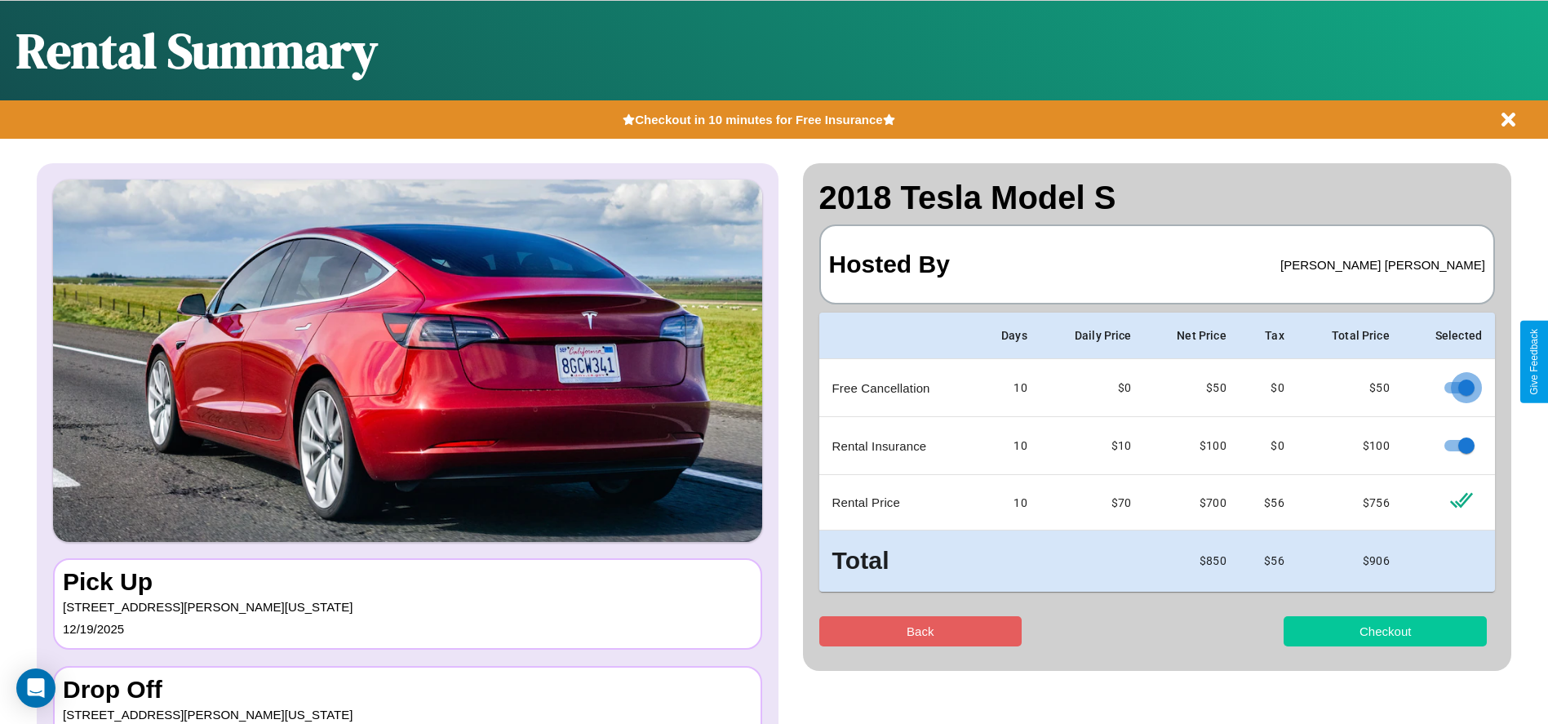
click at [1385, 631] on button "Checkout" at bounding box center [1385, 631] width 203 height 30
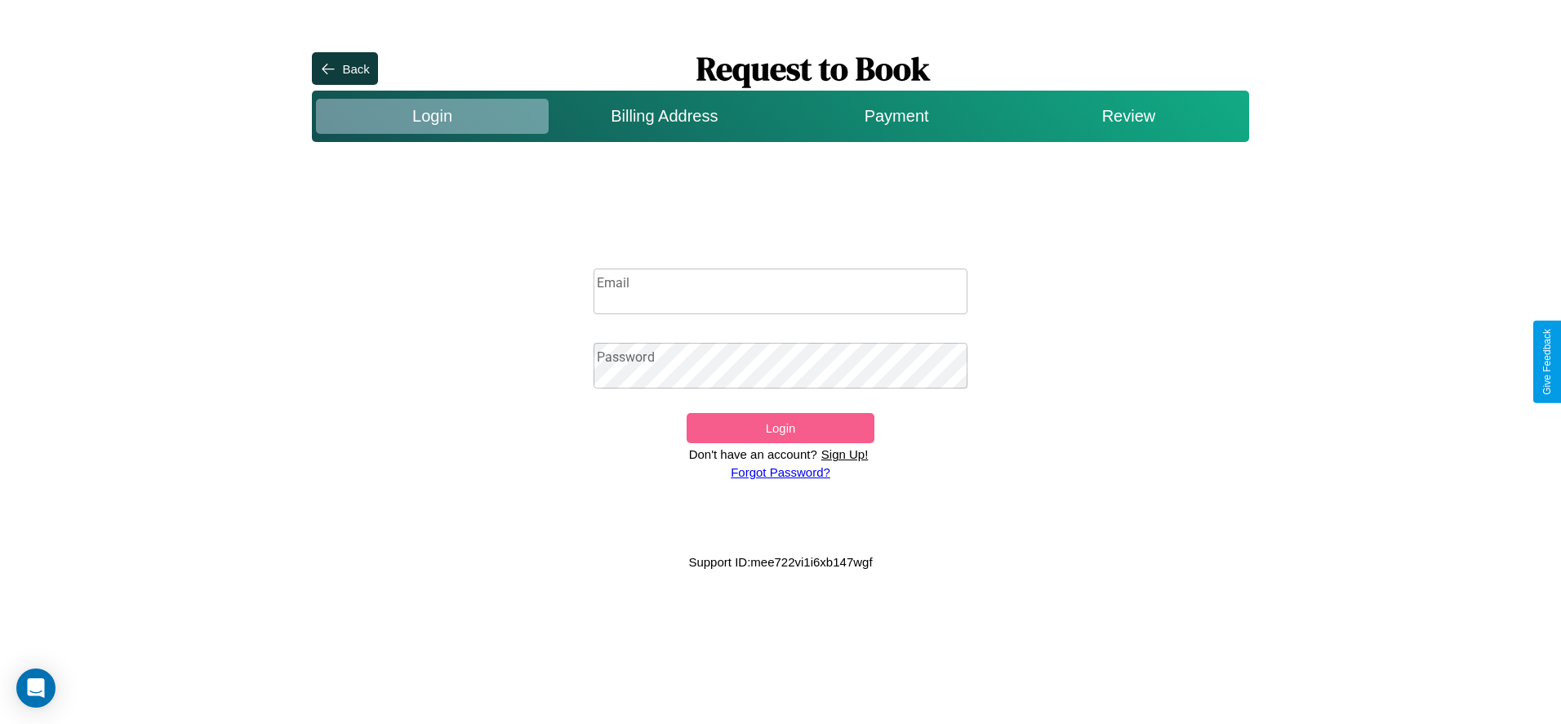
click at [780, 291] on input "Email" at bounding box center [780, 292] width 375 height 46
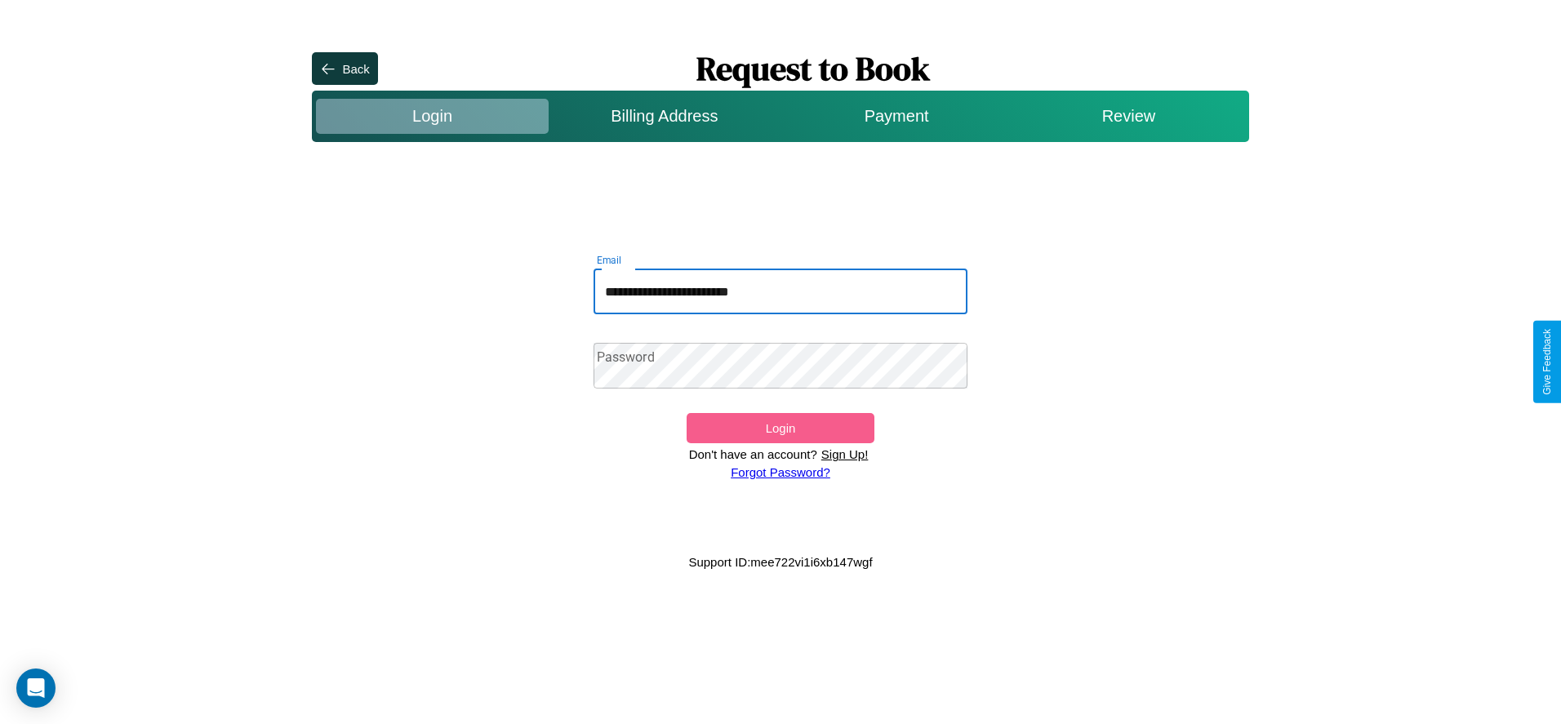
type input "**********"
click at [780, 428] on button "Login" at bounding box center [779, 428] width 187 height 30
